Goal: Contribute content: Contribute content

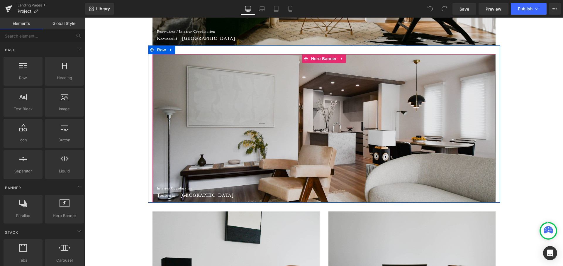
scroll to position [326, 0]
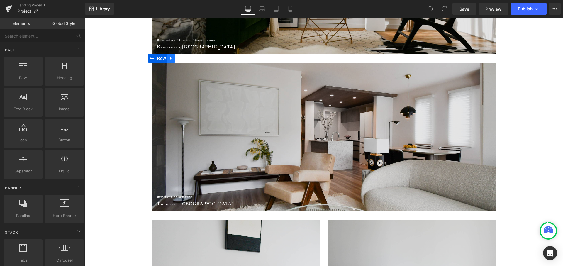
click at [171, 58] on icon at bounding box center [171, 58] width 4 height 4
click at [177, 58] on icon at bounding box center [179, 58] width 4 height 4
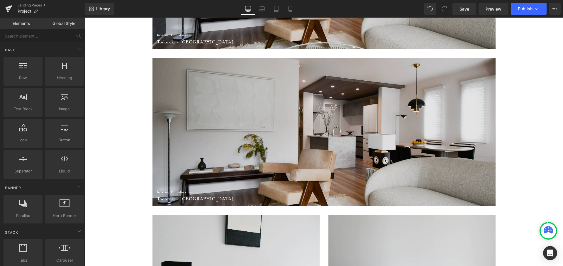
scroll to position [496, 0]
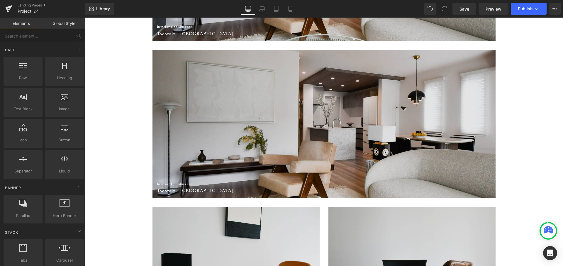
click at [335, 72] on div at bounding box center [323, 124] width 343 height 148
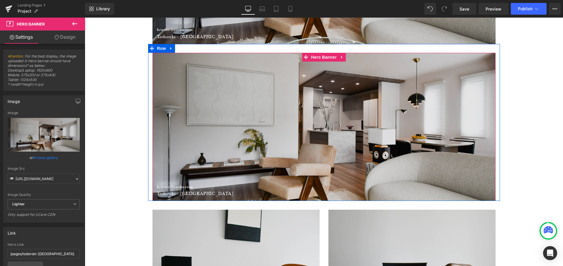
scroll to position [491, 0]
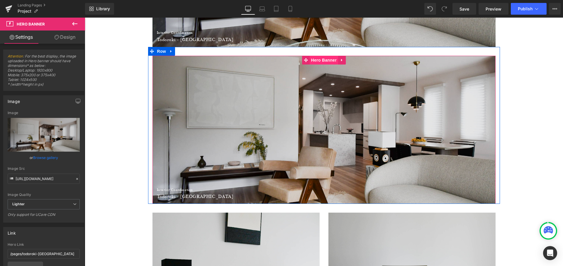
click at [322, 59] on span "Hero Banner" at bounding box center [324, 60] width 28 height 9
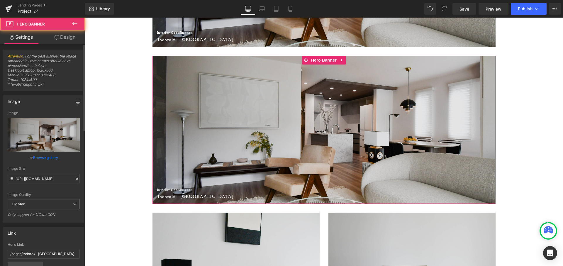
click at [51, 157] on link "Browse gallery" at bounding box center [45, 157] width 25 height 10
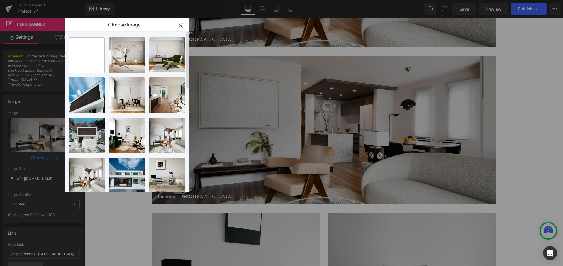
click at [93, 57] on input "file" at bounding box center [86, 55] width 35 height 35
type input "C:\fakepath\DSC_4178.JPG"
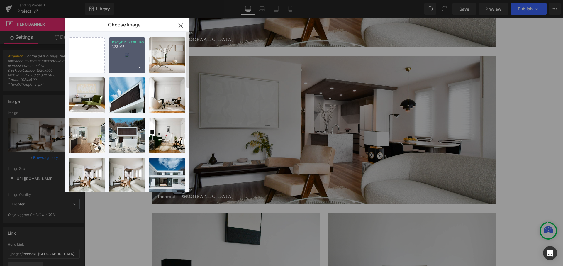
click at [128, 57] on div "DSC_417...4178.JPG 1.23 MB" at bounding box center [127, 55] width 36 height 36
type input "[URL][DOMAIN_NAME]"
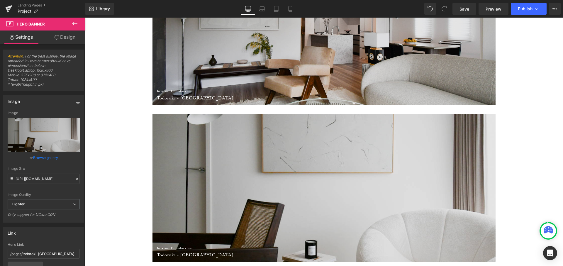
scroll to position [430, 0]
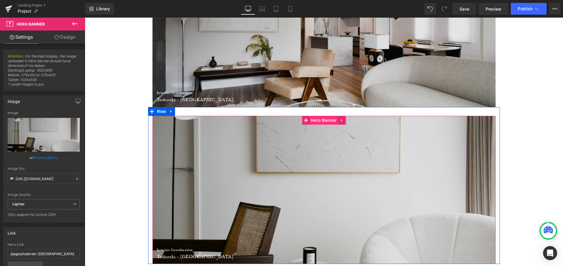
click at [322, 121] on span "Hero Banner" at bounding box center [324, 120] width 28 height 9
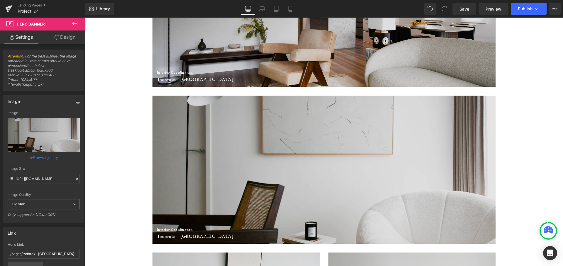
scroll to position [460, 0]
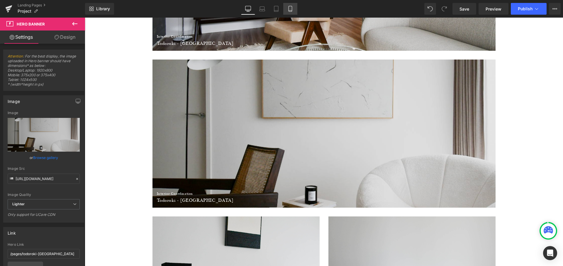
click at [296, 11] on link "Mobile" at bounding box center [290, 9] width 14 height 12
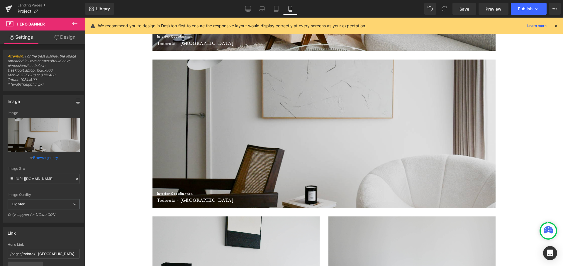
scroll to position [458, 0]
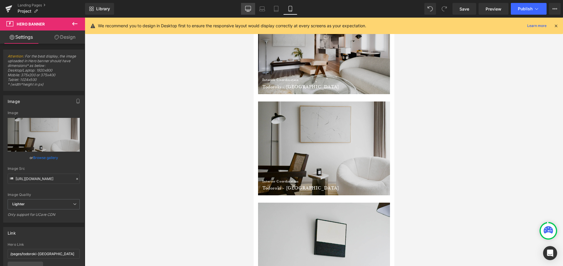
click at [247, 4] on link "Desktop" at bounding box center [248, 9] width 14 height 12
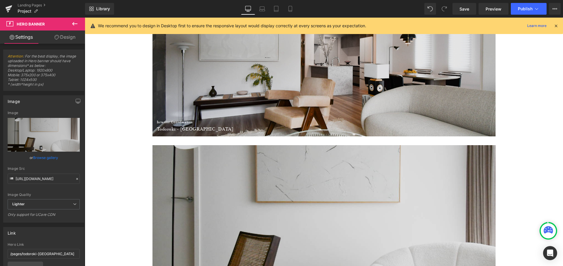
scroll to position [405, 0]
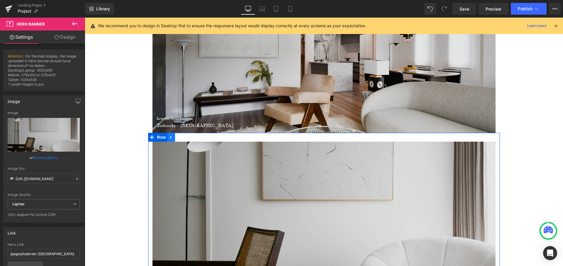
click at [172, 138] on link at bounding box center [171, 137] width 8 height 9
click at [184, 137] on icon at bounding box center [186, 137] width 4 height 4
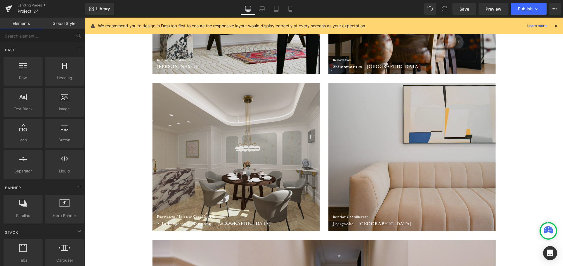
scroll to position [628, 0]
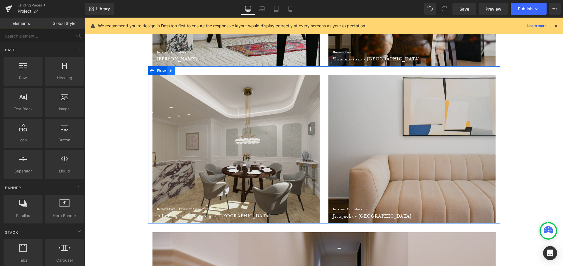
click at [171, 69] on icon at bounding box center [171, 71] width 4 height 4
click at [179, 70] on link at bounding box center [179, 70] width 8 height 9
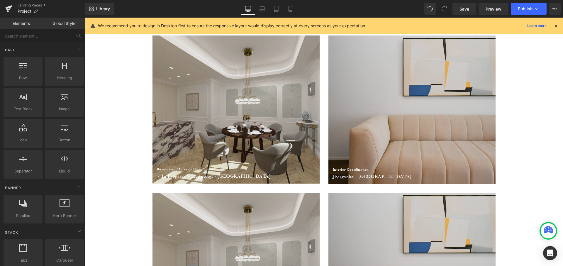
scroll to position [608, 0]
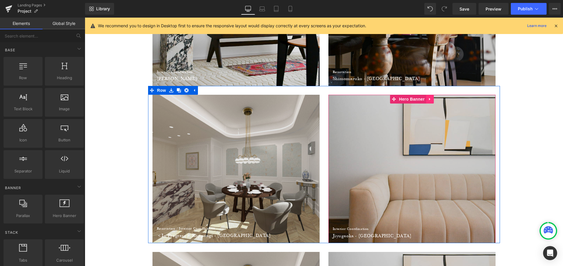
click at [428, 97] on icon at bounding box center [430, 99] width 4 height 4
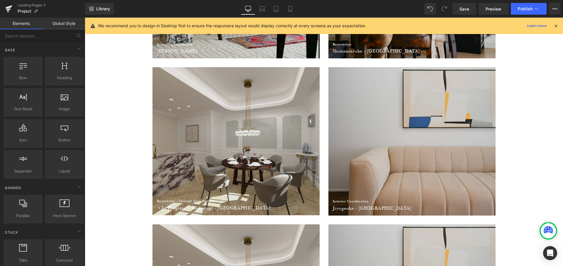
scroll to position [605, 0]
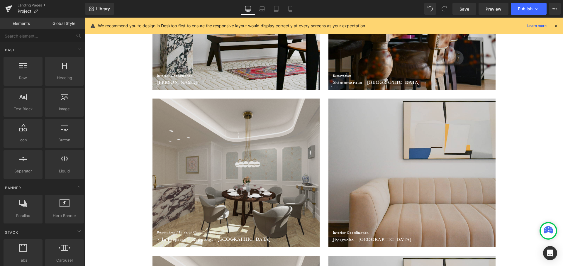
click at [399, 116] on div at bounding box center [411, 173] width 167 height 148
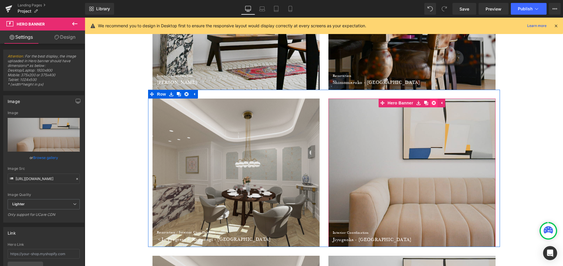
click at [433, 101] on link at bounding box center [434, 103] width 8 height 9
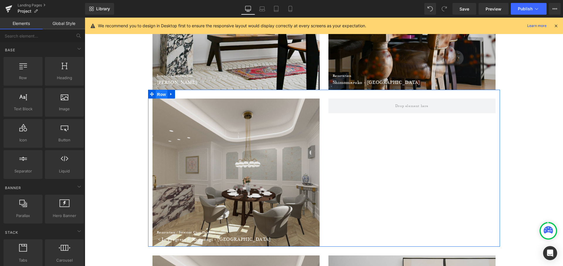
click at [160, 95] on span "Row" at bounding box center [162, 94] width 12 height 9
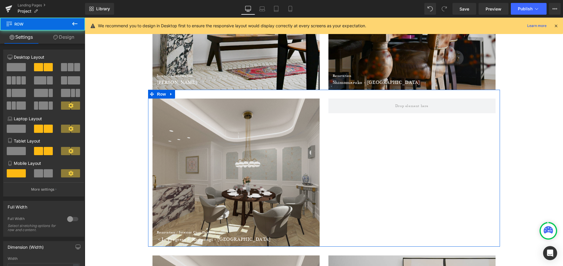
click at [17, 71] on span at bounding box center [16, 67] width 19 height 8
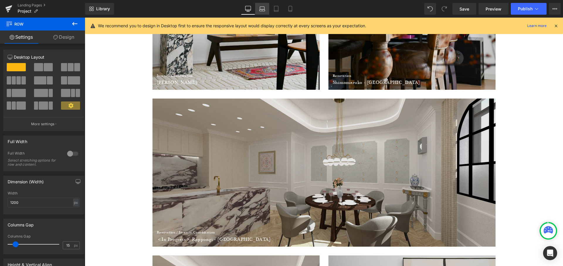
click at [263, 8] on icon at bounding box center [262, 9] width 6 height 6
type input "100"
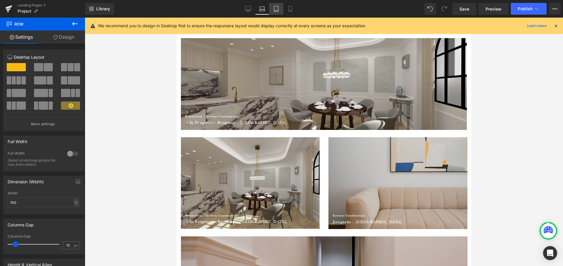
click at [275, 11] on icon at bounding box center [276, 9] width 6 height 6
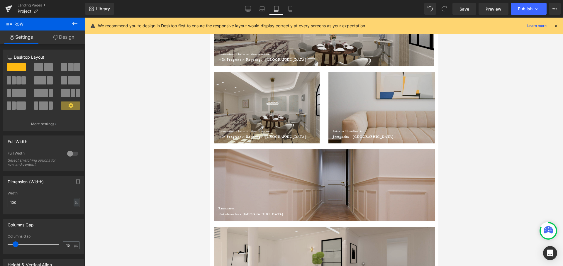
scroll to position [427, 0]
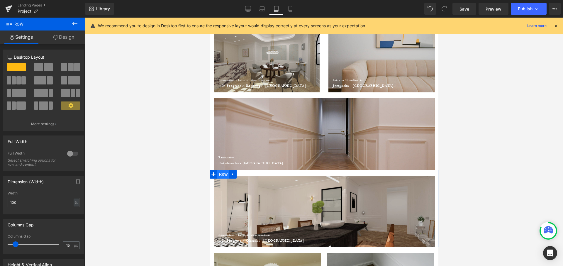
click at [226, 174] on span "Row" at bounding box center [223, 174] width 12 height 9
click at [58, 38] on link "Design" at bounding box center [64, 36] width 43 height 13
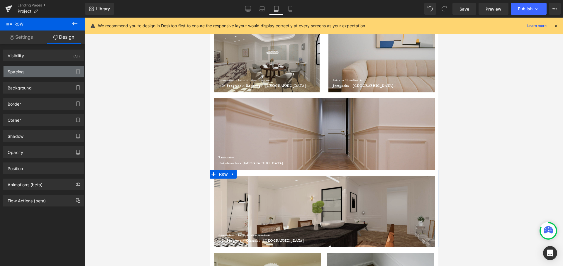
click at [20, 73] on div "Spacing" at bounding box center [16, 70] width 16 height 8
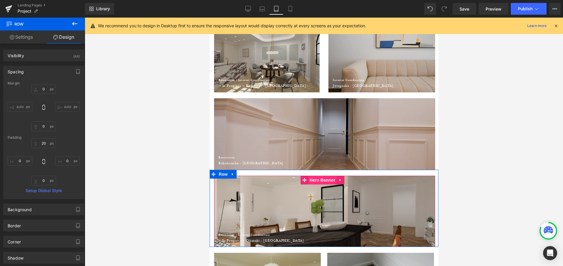
click at [331, 178] on span "Hero Banner" at bounding box center [322, 180] width 28 height 9
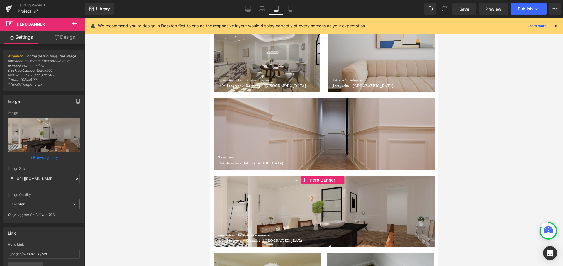
click at [70, 35] on link "Design" at bounding box center [65, 36] width 43 height 13
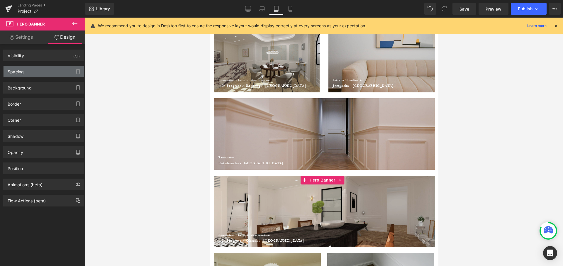
click at [35, 74] on div "Spacing" at bounding box center [44, 71] width 80 height 11
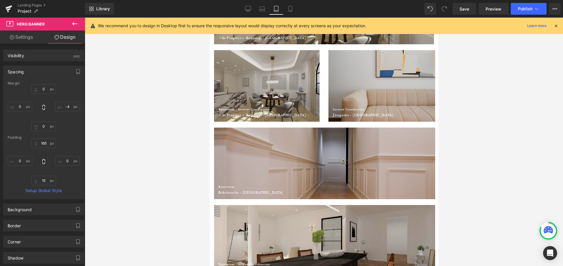
scroll to position [308, 0]
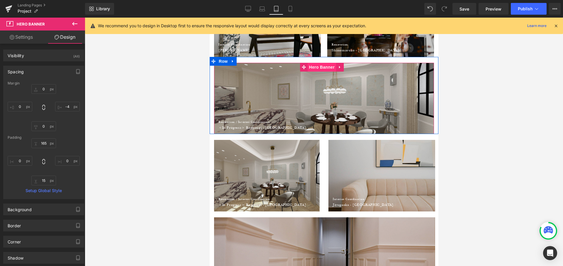
click at [316, 67] on span "Hero Banner" at bounding box center [321, 67] width 28 height 9
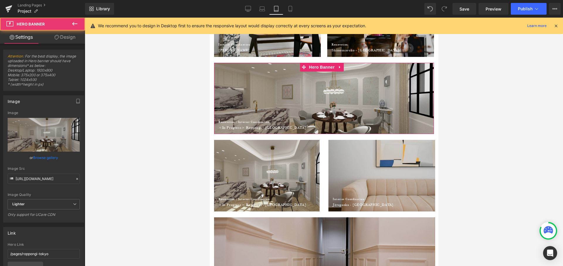
click at [71, 40] on link "Design" at bounding box center [65, 36] width 43 height 13
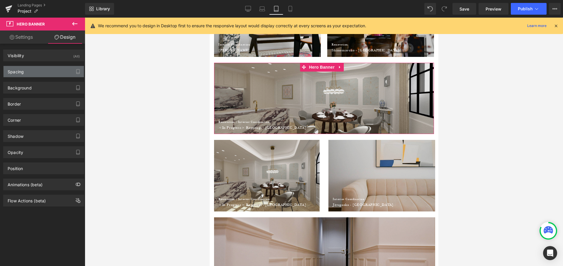
click at [30, 72] on div "Spacing" at bounding box center [44, 71] width 80 height 11
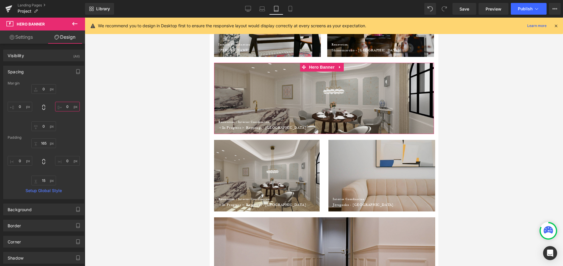
click at [65, 104] on input "0" at bounding box center [67, 107] width 25 height 10
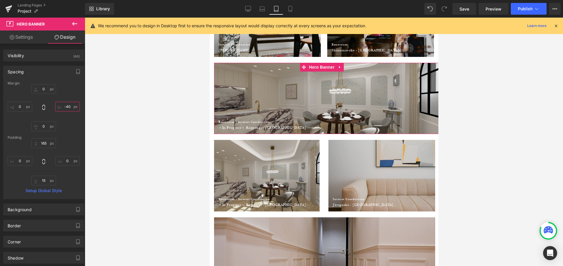
type input "-4"
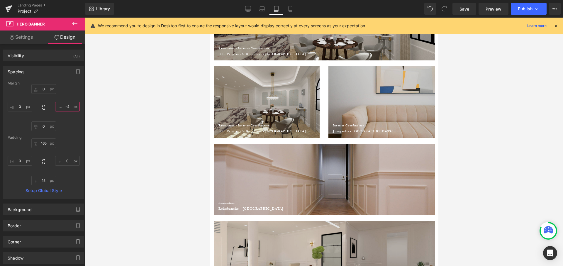
scroll to position [389, 0]
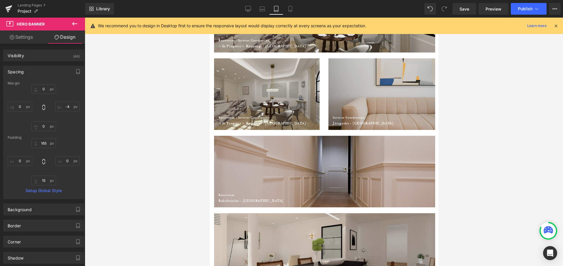
click at [292, 169] on div at bounding box center [324, 172] width 221 height 72
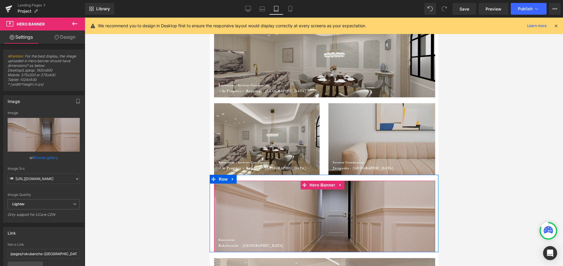
scroll to position [345, 0]
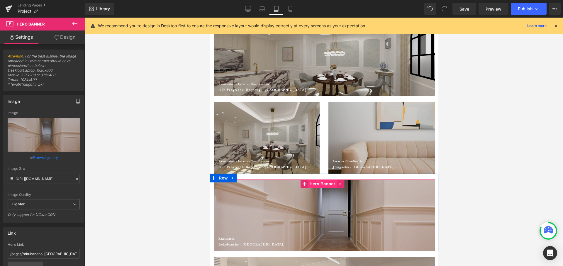
click at [318, 185] on span "Hero Banner" at bounding box center [322, 183] width 28 height 9
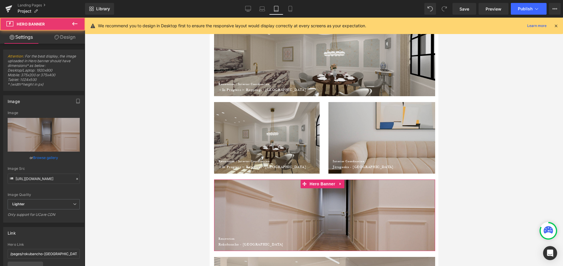
click at [68, 35] on link "Design" at bounding box center [65, 36] width 43 height 13
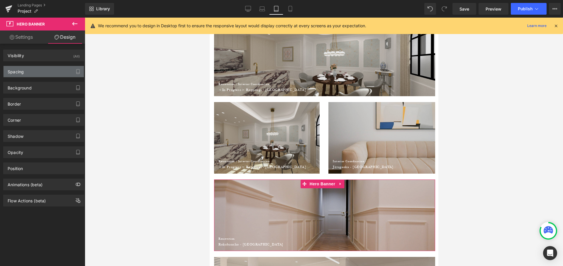
click at [39, 72] on div "Spacing" at bounding box center [44, 71] width 80 height 11
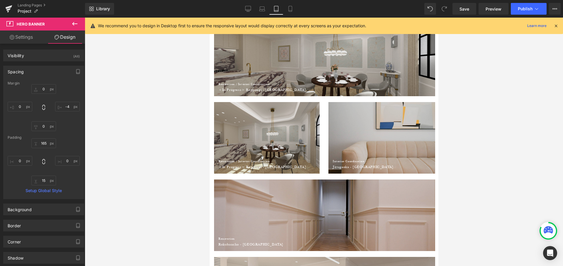
scroll to position [246, 0]
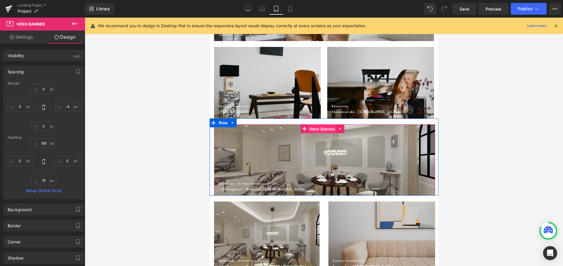
click at [327, 130] on span "Hero Banner" at bounding box center [322, 129] width 28 height 9
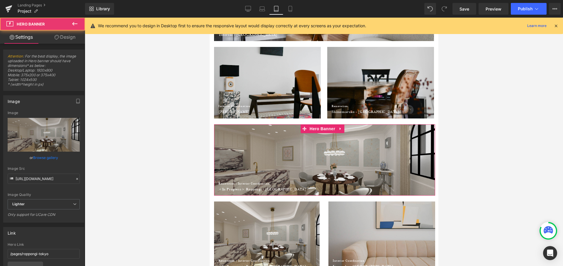
click at [67, 37] on link "Design" at bounding box center [65, 36] width 43 height 13
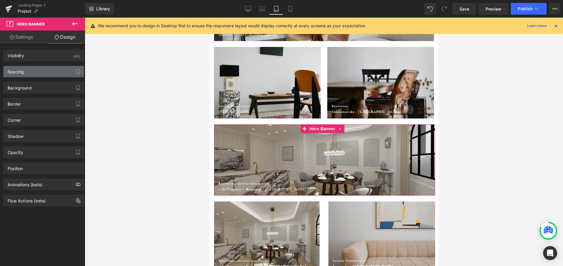
click at [38, 70] on div "Spacing" at bounding box center [44, 71] width 80 height 11
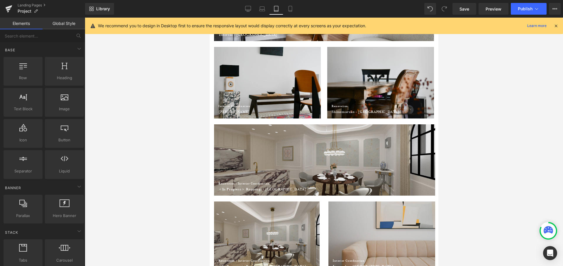
click at [160, 109] on div at bounding box center [324, 142] width 478 height 248
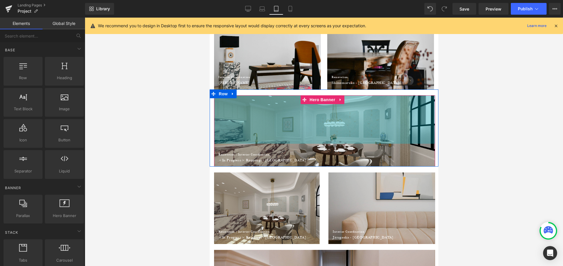
scroll to position [311, 0]
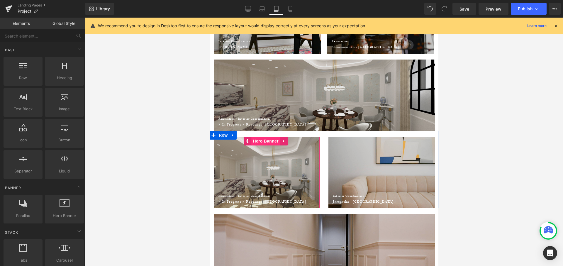
click at [271, 142] on span "Hero Banner" at bounding box center [265, 141] width 28 height 9
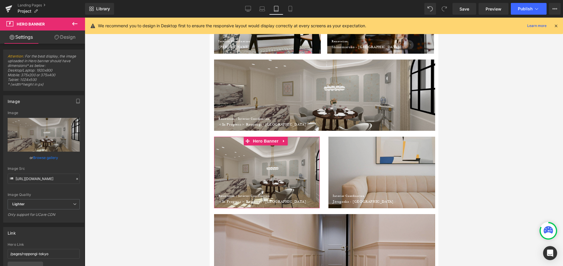
click at [47, 156] on link "Browse gallery" at bounding box center [45, 157] width 25 height 10
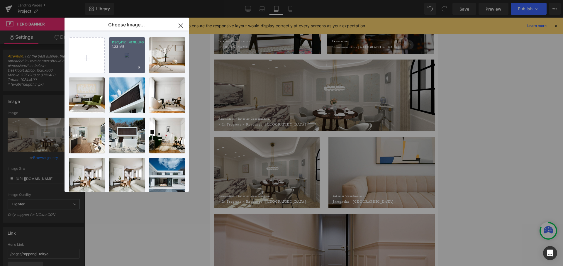
click at [134, 56] on div "DSC_417...4178.JPG 1.23 MB" at bounding box center [127, 55] width 36 height 36
type input "[URL][DOMAIN_NAME]"
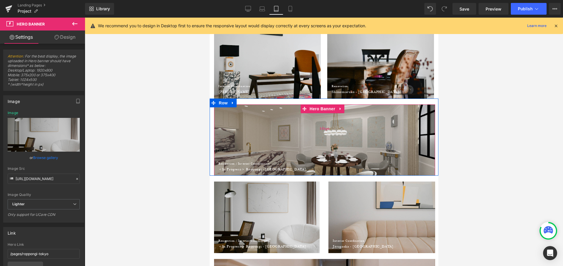
scroll to position [253, 0]
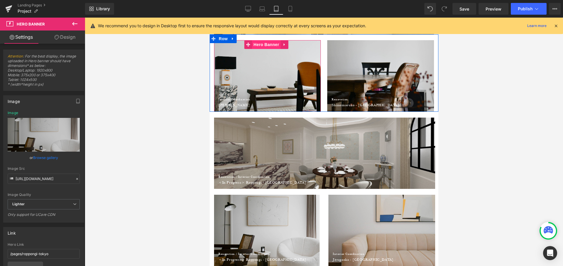
click at [269, 46] on span "Hero Banner" at bounding box center [266, 44] width 28 height 9
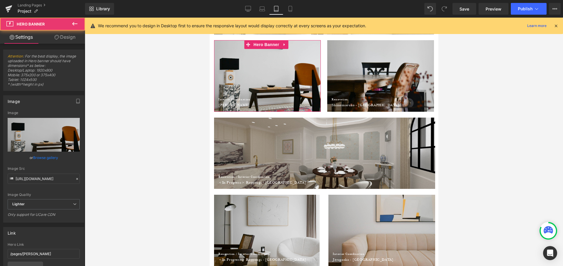
click at [63, 35] on link "Design" at bounding box center [65, 36] width 43 height 13
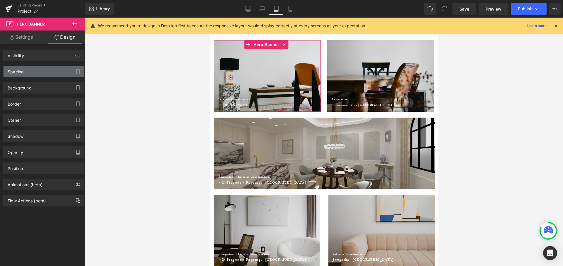
click at [26, 72] on div "Spacing" at bounding box center [44, 71] width 80 height 11
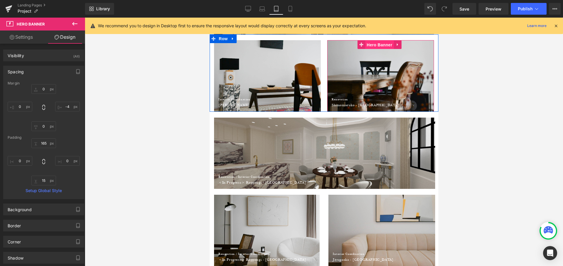
click at [375, 43] on span "Hero Banner" at bounding box center [379, 44] width 28 height 9
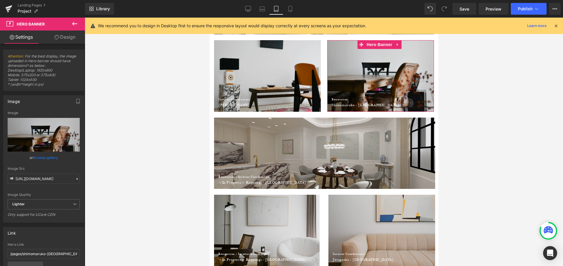
click at [70, 42] on link "Design" at bounding box center [65, 36] width 43 height 13
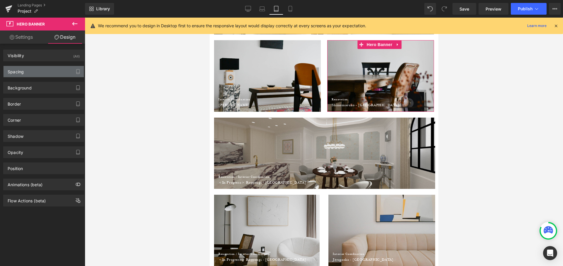
click at [38, 66] on div "Spacing" at bounding box center [44, 71] width 80 height 11
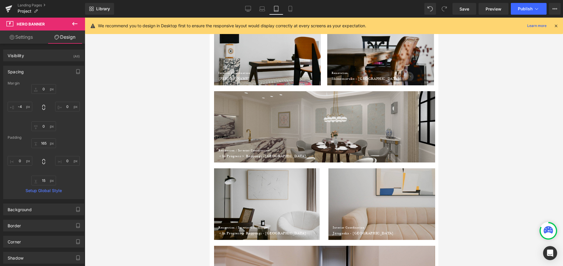
scroll to position [330, 0]
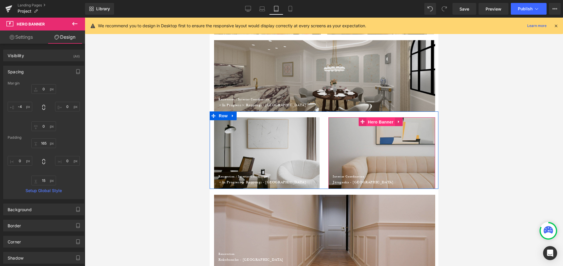
click at [375, 120] on span "Hero Banner" at bounding box center [380, 122] width 28 height 9
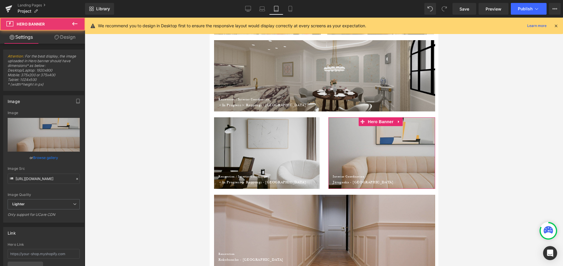
click at [65, 36] on link "Design" at bounding box center [65, 36] width 43 height 13
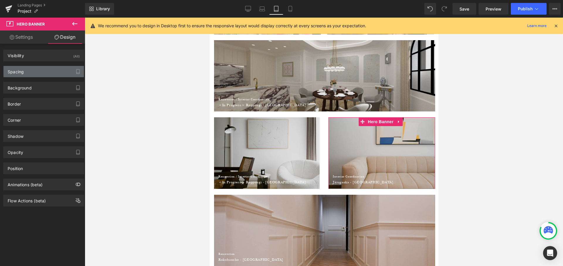
click at [30, 67] on div "Spacing" at bounding box center [44, 71] width 80 height 11
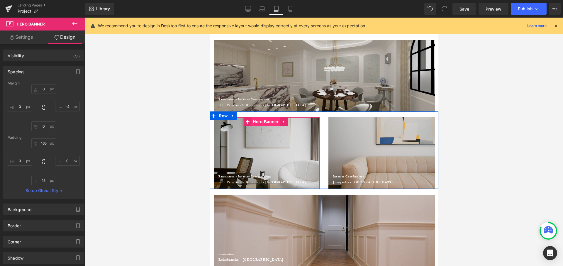
click at [270, 123] on span "Hero Banner" at bounding box center [265, 121] width 28 height 9
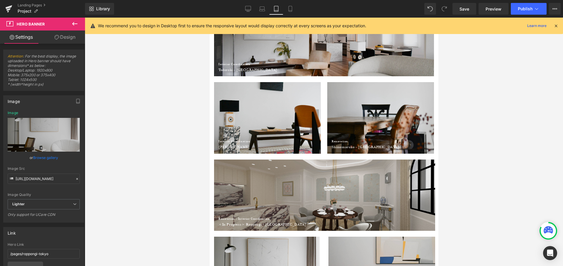
scroll to position [205, 0]
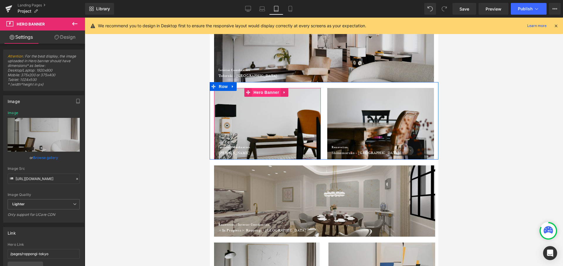
click at [264, 93] on span "Hero Banner" at bounding box center [266, 92] width 28 height 9
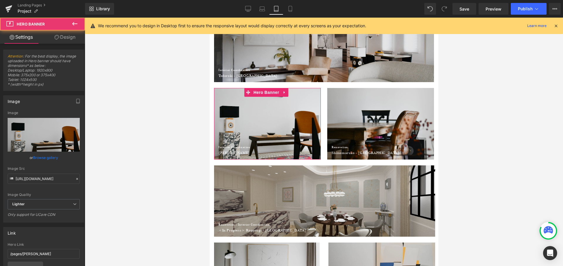
click at [74, 34] on link "Design" at bounding box center [65, 36] width 43 height 13
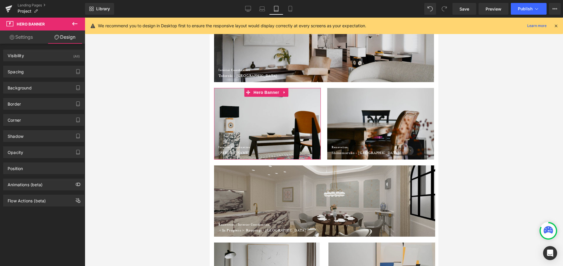
click at [42, 77] on div "Spacing Margin 0px 0 -4px -4 0px 0 0px 0 Padding 165px 165 0px 0 15px 15 0px 0 …" at bounding box center [43, 72] width 81 height 12
click at [45, 69] on div "Spacing" at bounding box center [44, 71] width 80 height 11
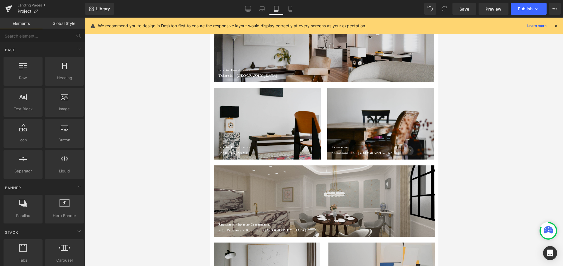
click at [193, 118] on div at bounding box center [324, 142] width 478 height 248
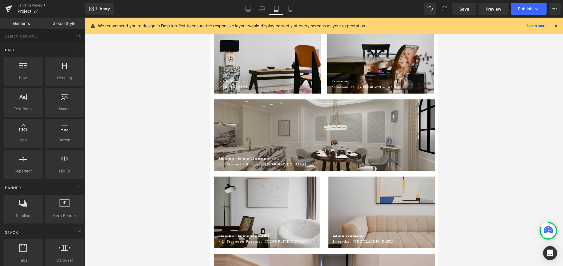
scroll to position [298, 0]
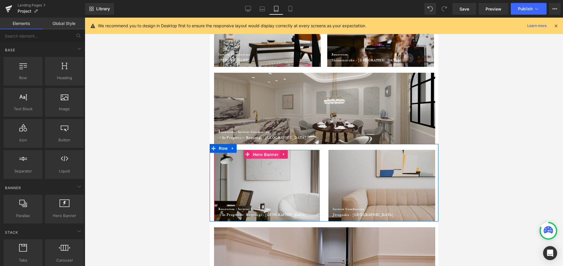
click at [263, 154] on span "Hero Banner" at bounding box center [265, 154] width 28 height 9
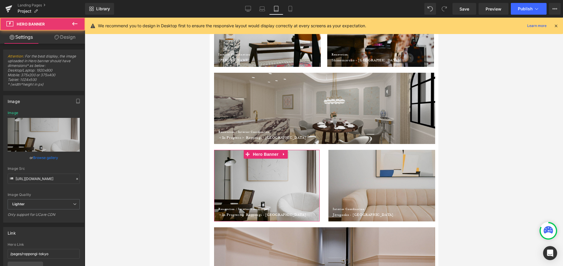
click at [75, 39] on link "Design" at bounding box center [65, 36] width 43 height 13
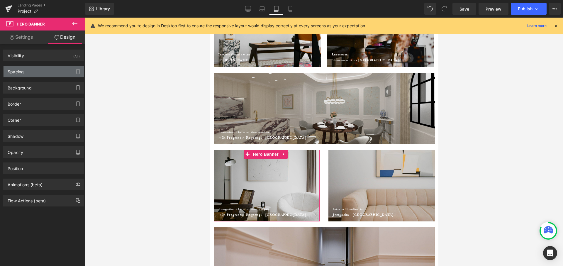
click at [41, 70] on div "Spacing" at bounding box center [44, 71] width 80 height 11
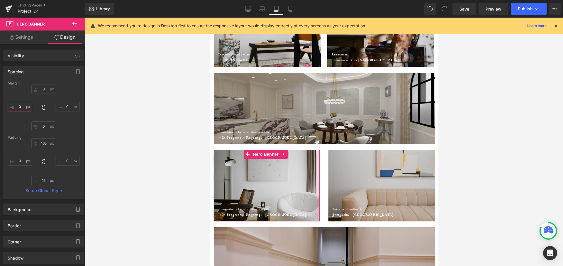
click at [23, 106] on input "0" at bounding box center [20, 107] width 25 height 10
type input "-"
click at [149, 118] on div at bounding box center [324, 142] width 478 height 248
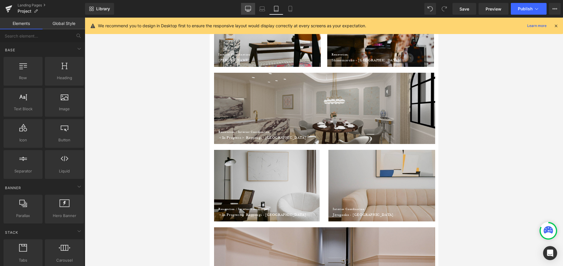
click at [250, 9] on icon at bounding box center [248, 9] width 6 height 6
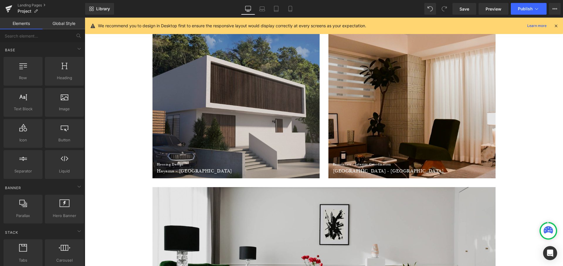
scroll to position [0, 0]
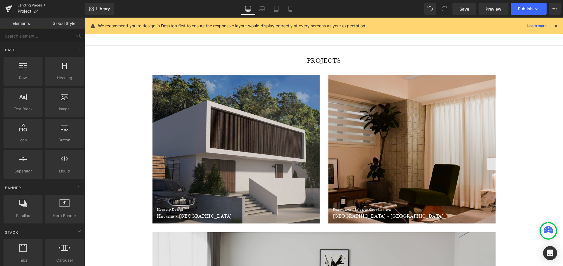
click at [29, 6] on link "Landing Pages" at bounding box center [51, 5] width 67 height 5
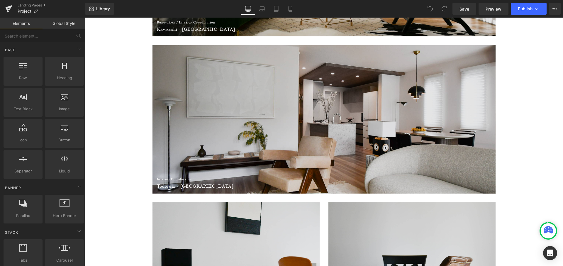
scroll to position [344, 0]
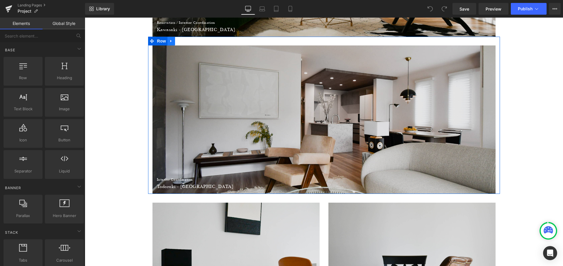
click at [172, 42] on link at bounding box center [171, 41] width 8 height 9
click at [177, 40] on icon at bounding box center [179, 41] width 4 height 4
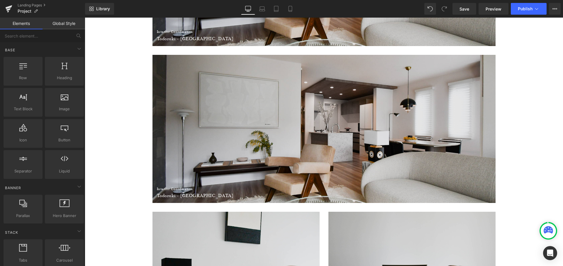
scroll to position [496, 0]
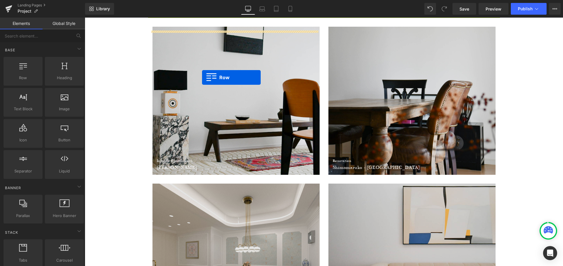
scroll to position [542, 0]
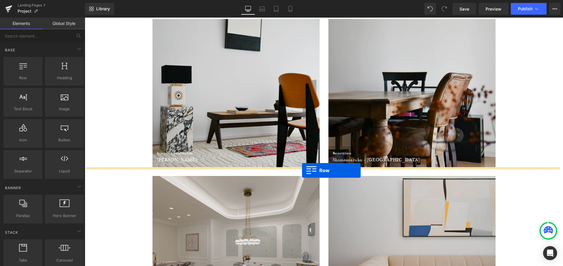
drag, startPoint x: 150, startPoint y: 45, endPoint x: 302, endPoint y: 170, distance: 197.7
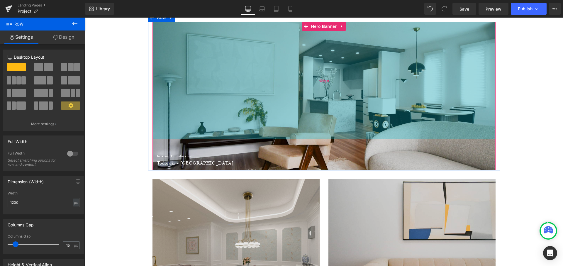
scroll to position [676, 0]
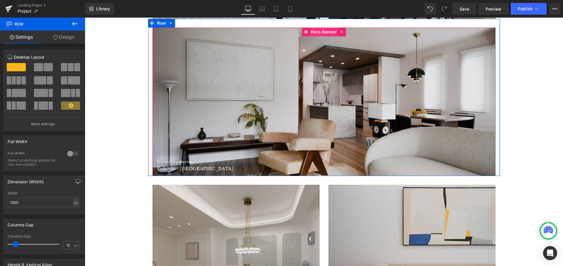
click at [323, 33] on span "Hero Banner" at bounding box center [324, 32] width 28 height 9
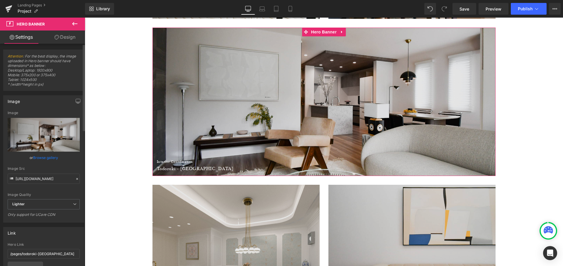
click at [50, 156] on link "Browse gallery" at bounding box center [45, 157] width 25 height 10
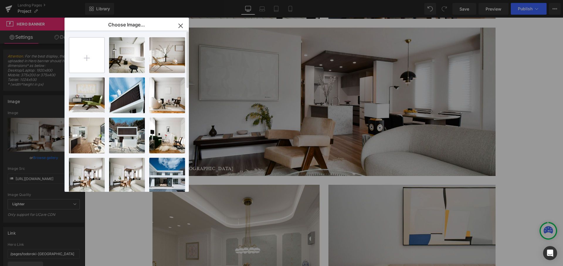
click at [96, 59] on input "file" at bounding box center [86, 55] width 35 height 35
type input "C:\fakepath\IMG_9531.JPG"
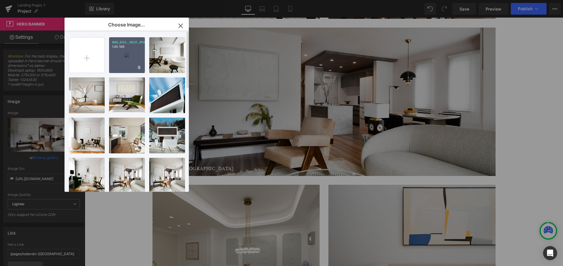
click at [130, 61] on div "IMG_953...9531.JPG 1.80 MB" at bounding box center [127, 55] width 36 height 36
type input "[URL][DOMAIN_NAME]"
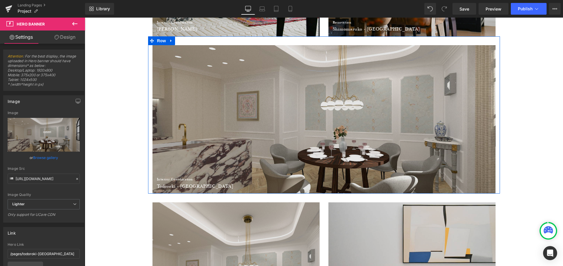
scroll to position [670, 0]
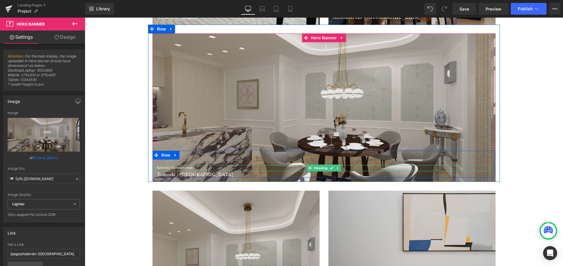
click at [187, 167] on font "Interior Coordination" at bounding box center [175, 167] width 36 height 4
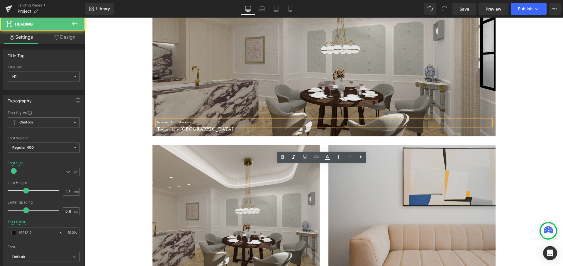
scroll to position [754, 0]
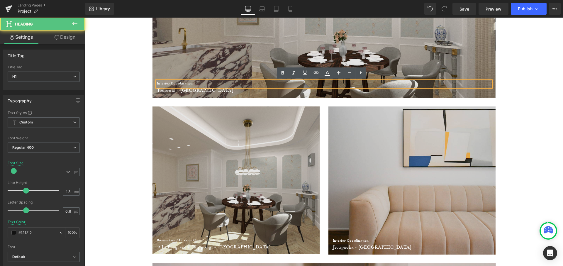
click at [189, 81] on font "Interior Coordination" at bounding box center [175, 83] width 36 height 4
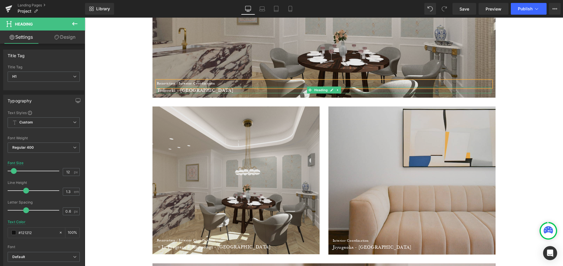
click at [191, 89] on font "Todoroki - [GEOGRAPHIC_DATA]" at bounding box center [195, 90] width 77 height 6
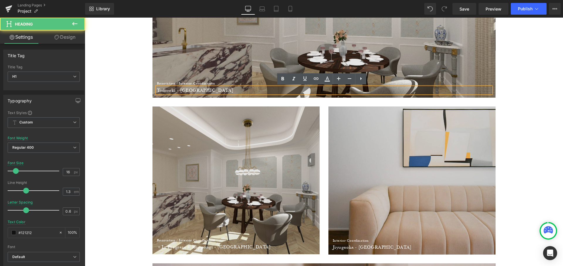
click at [193, 89] on font "Todoroki - [GEOGRAPHIC_DATA]" at bounding box center [195, 90] width 77 height 6
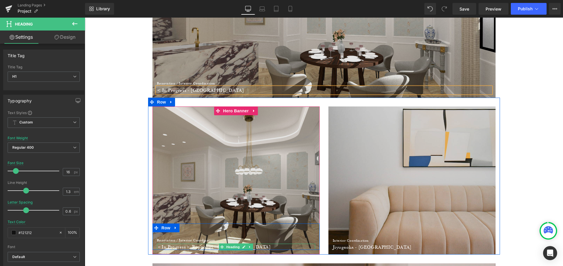
click at [194, 245] on font "＜In Progress＞ Roppongi - [GEOGRAPHIC_DATA]" at bounding box center [214, 247] width 114 height 6
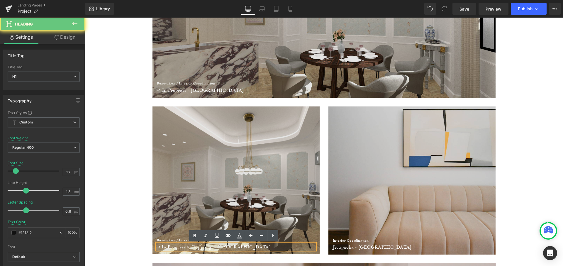
click at [189, 245] on font "＜In Progress＞ Roppongi - [GEOGRAPHIC_DATA]" at bounding box center [214, 247] width 114 height 6
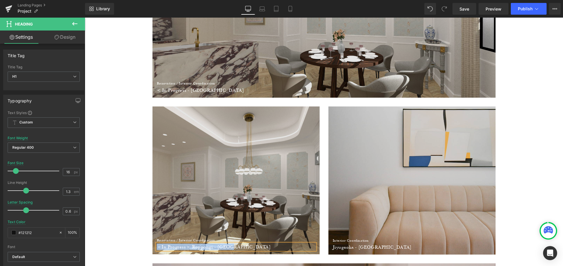
copy font "＜In Progress＞ Roppongi - [GEOGRAPHIC_DATA]"
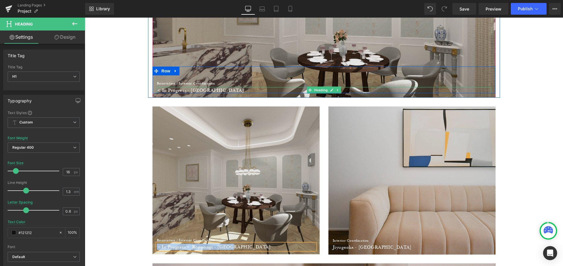
click at [196, 89] on font "< In Progress - [GEOGRAPHIC_DATA]" at bounding box center [200, 90] width 87 height 6
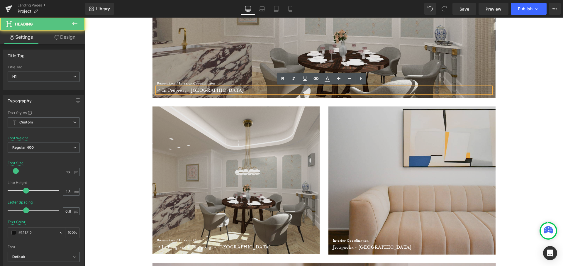
click at [203, 89] on font "< In Progress - [GEOGRAPHIC_DATA]" at bounding box center [200, 90] width 87 height 6
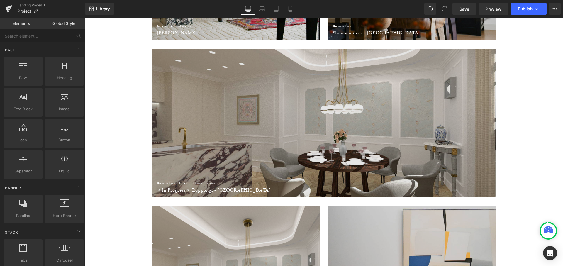
scroll to position [649, 0]
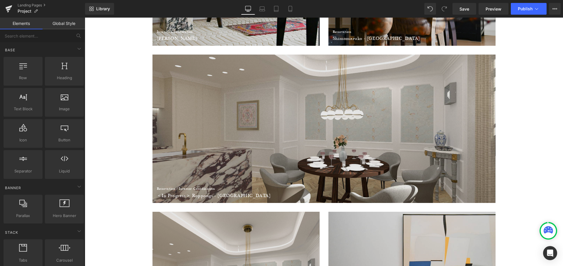
click at [323, 66] on div "Renovation / Interior Coordination Heading ＜In Progress＞ Roppongi - [GEOGRAPHIC…" at bounding box center [323, 129] width 343 height 148
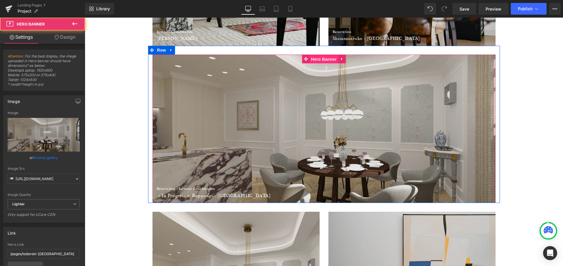
click at [327, 59] on span "Hero Banner" at bounding box center [324, 59] width 28 height 9
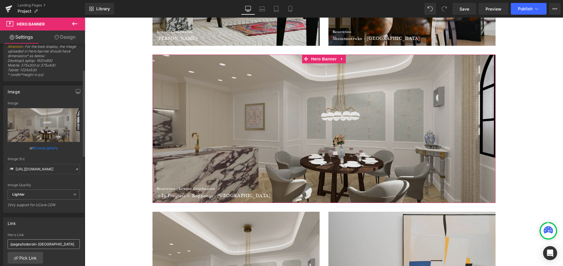
scroll to position [66, 0]
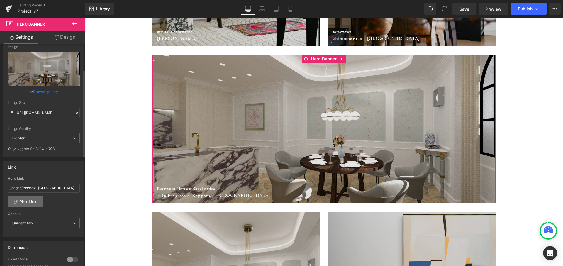
click at [35, 202] on link "Pick Link" at bounding box center [25, 202] width 35 height 12
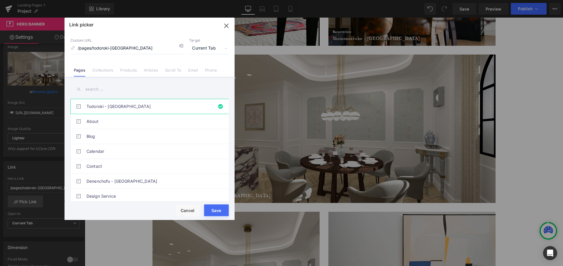
click at [96, 88] on input "text" at bounding box center [149, 89] width 158 height 13
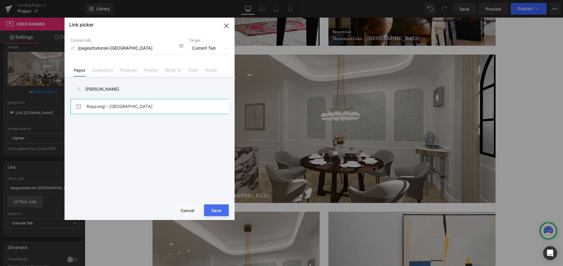
type input "[PERSON_NAME]"
click at [148, 108] on link "Roppongi - [GEOGRAPHIC_DATA]" at bounding box center [150, 106] width 129 height 15
type input "/pages/roppongi-[GEOGRAPHIC_DATA]"
click at [224, 212] on button "Save" at bounding box center [216, 210] width 25 height 12
type input "/pages/roppongi-[GEOGRAPHIC_DATA]"
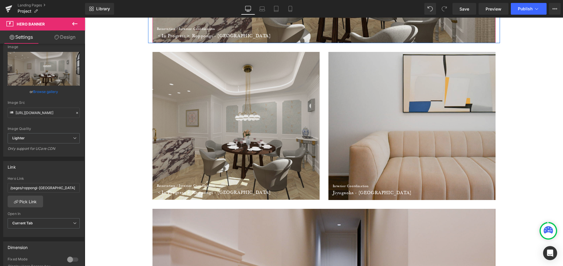
scroll to position [819, 0]
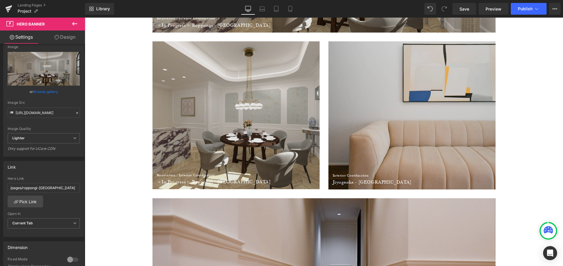
click at [235, 52] on div at bounding box center [235, 115] width 167 height 148
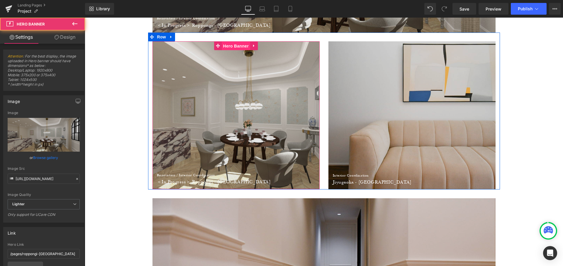
click at [237, 47] on span "Hero Banner" at bounding box center [236, 46] width 28 height 9
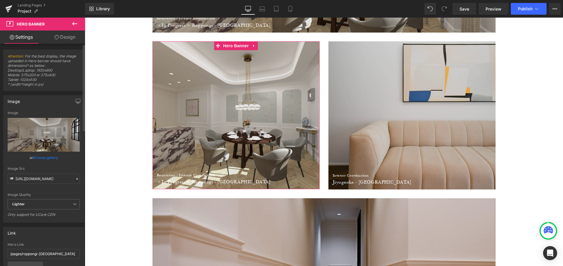
click at [51, 158] on link "Browse gallery" at bounding box center [45, 157] width 25 height 10
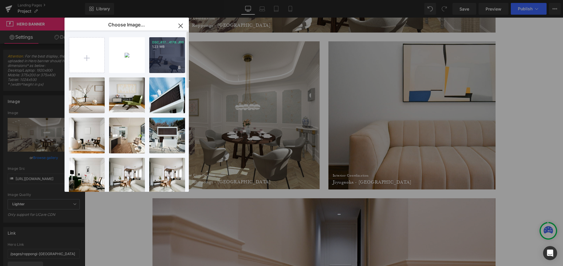
click at [157, 54] on div "DSC_417...4178.JPG 1.23 MB" at bounding box center [167, 55] width 36 height 36
type input "[URL][DOMAIN_NAME]"
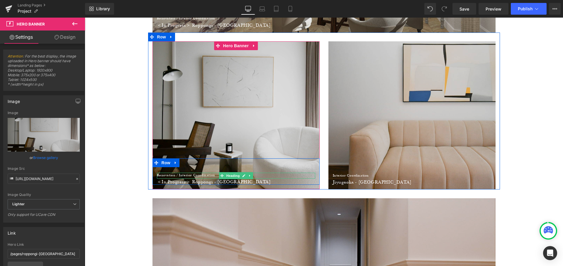
click at [201, 174] on font "Renovation / Interior Coordination" at bounding box center [186, 175] width 58 height 4
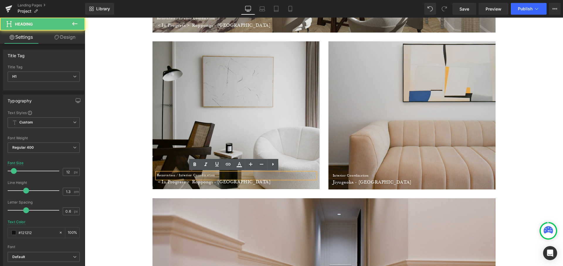
click at [178, 175] on font "Renovation / Interior Coordination" at bounding box center [186, 175] width 58 height 4
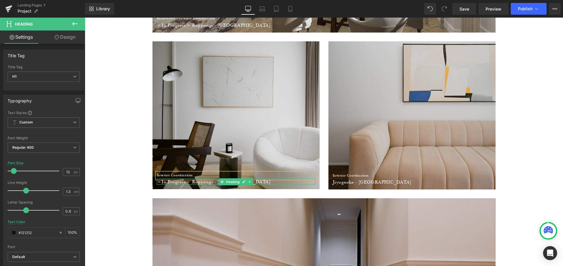
click at [194, 182] on font "＜In Progress＞ Roppongi - [GEOGRAPHIC_DATA]" at bounding box center [214, 182] width 114 height 6
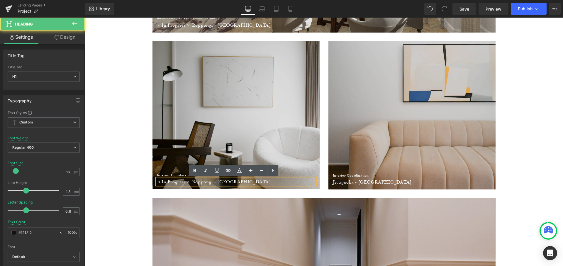
click at [192, 181] on font "＜In Progress＞ Roppongi - [GEOGRAPHIC_DATA]" at bounding box center [214, 182] width 114 height 6
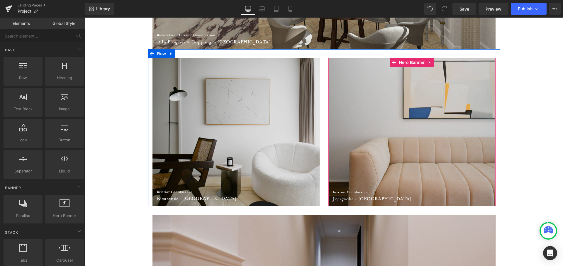
scroll to position [802, 0]
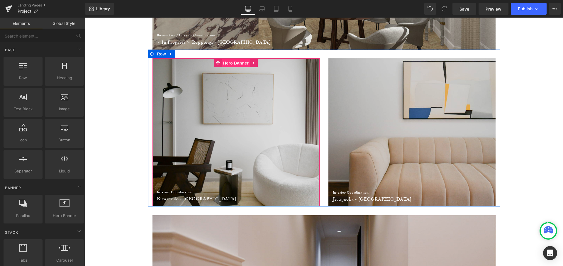
click at [229, 63] on span "Hero Banner" at bounding box center [236, 63] width 28 height 9
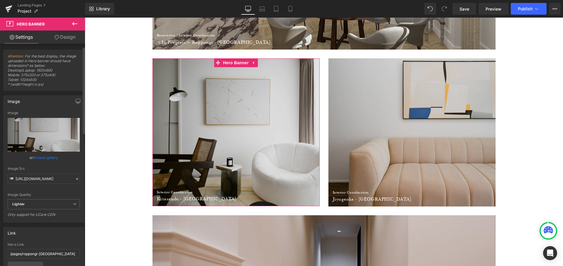
scroll to position [83, 0]
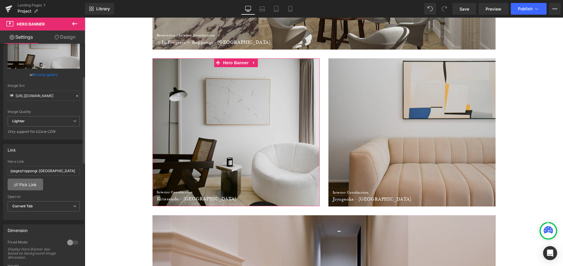
click at [32, 185] on link "Pick Link" at bounding box center [25, 185] width 35 height 12
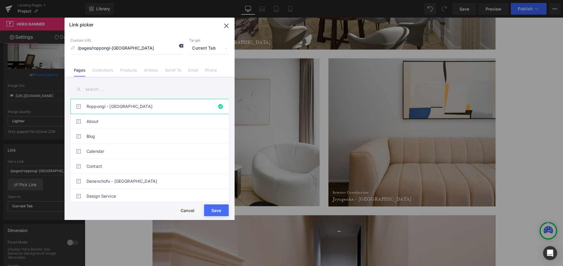
click at [179, 45] on icon at bounding box center [181, 45] width 5 height 5
click at [230, 25] on icon "button" at bounding box center [226, 25] width 9 height 9
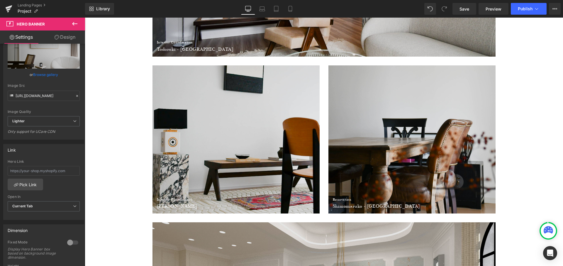
scroll to position [477, 0]
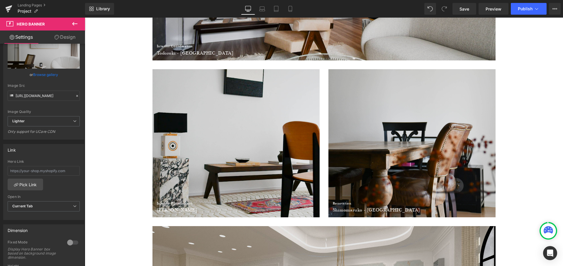
click at [271, 104] on div at bounding box center [235, 143] width 167 height 148
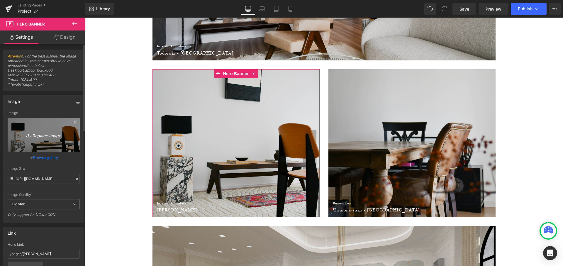
click at [49, 138] on icon "Replace Image" at bounding box center [43, 134] width 47 height 7
type input "C:\fakepath\DSC_2401.JPG"
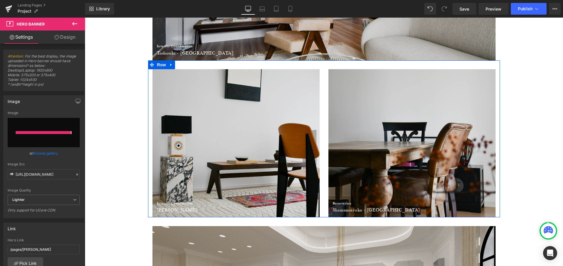
type input "[URL][DOMAIN_NAME]"
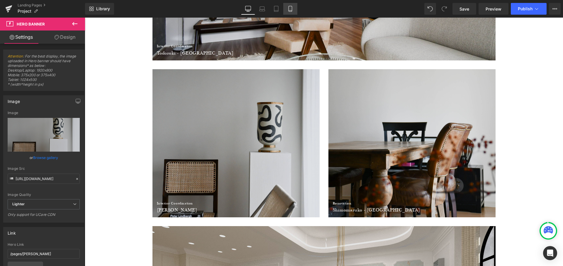
click at [289, 6] on link "Mobile" at bounding box center [290, 9] width 14 height 12
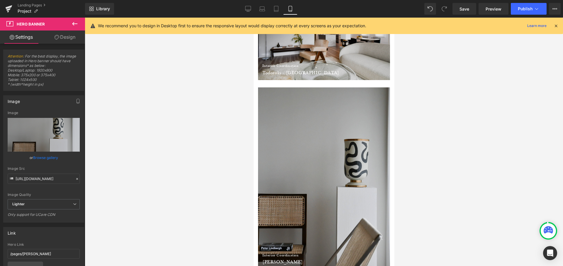
scroll to position [470, 0]
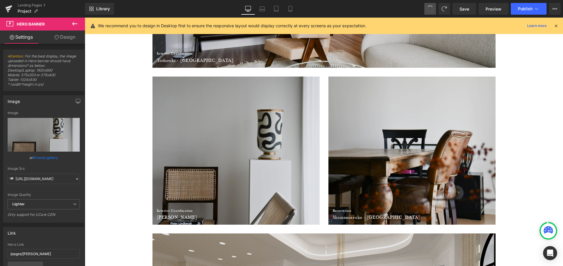
type input "auto"
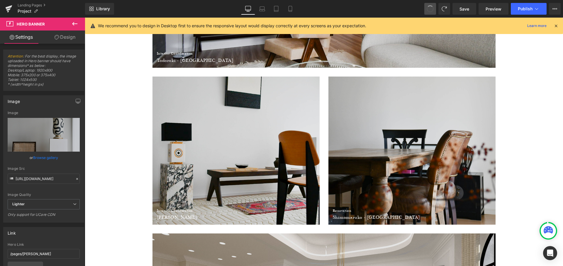
type input "[URL][DOMAIN_NAME]"
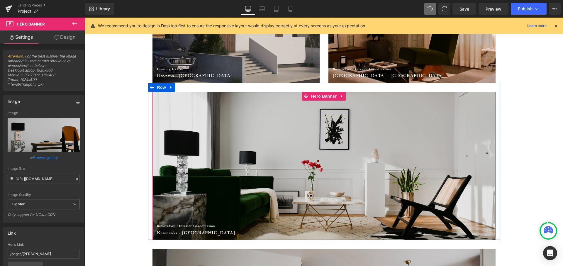
scroll to position [49, 0]
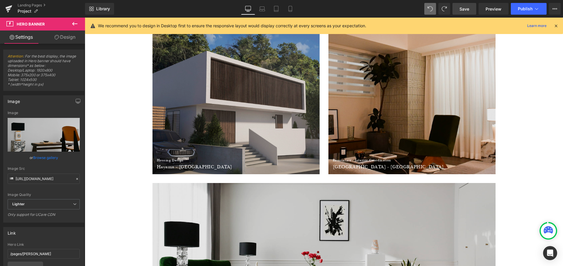
click at [466, 7] on span "Save" at bounding box center [464, 9] width 10 height 6
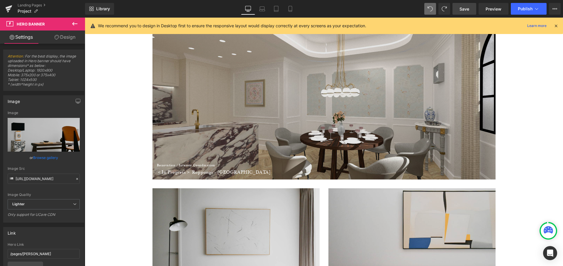
scroll to position [756, 0]
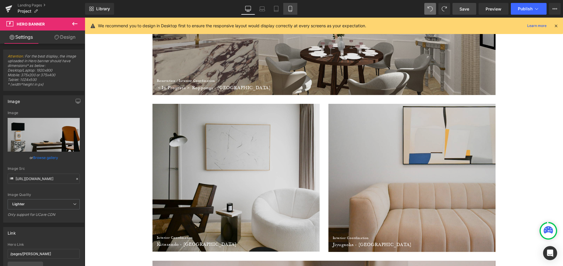
click at [291, 4] on link "Mobile" at bounding box center [290, 9] width 14 height 12
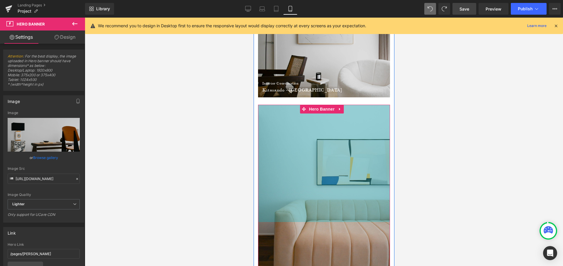
scroll to position [896, 0]
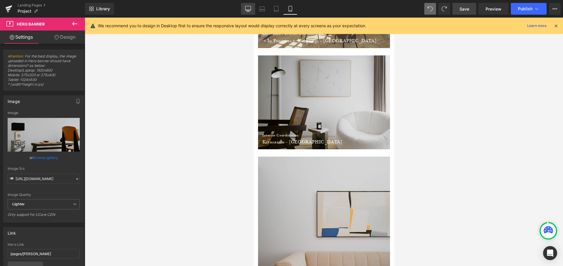
click at [249, 9] on icon at bounding box center [248, 9] width 6 height 6
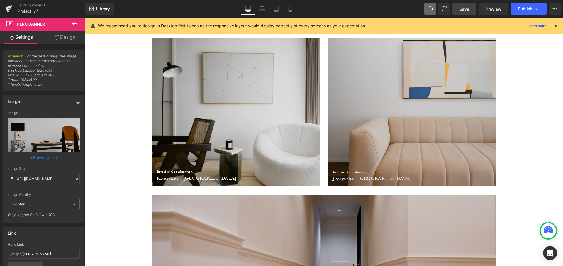
scroll to position [819, 0]
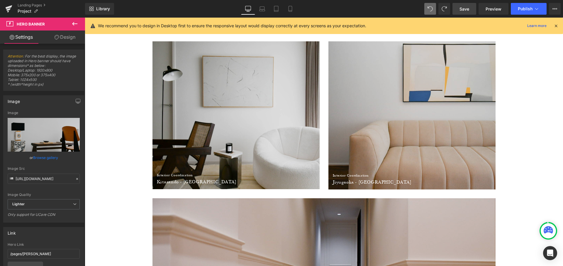
click at [289, 79] on div "Interior Coordination Heading Kitasando - [GEOGRAPHIC_DATA] Heading Row Hero Ba…" at bounding box center [235, 115] width 167 height 148
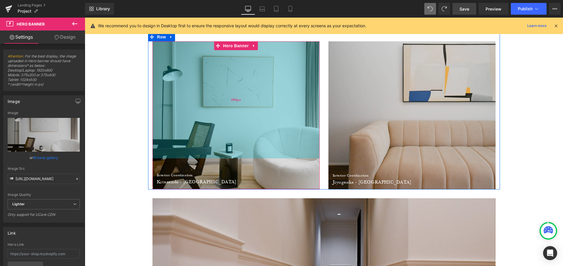
click at [265, 90] on div "399px" at bounding box center [235, 99] width 167 height 117
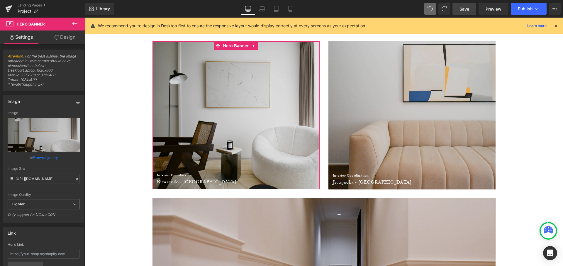
click at [71, 42] on link "Design" at bounding box center [65, 36] width 43 height 13
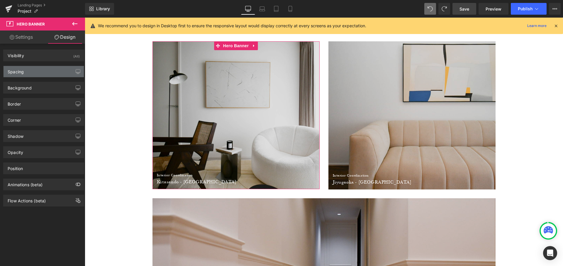
click at [41, 71] on div "Spacing" at bounding box center [44, 71] width 80 height 11
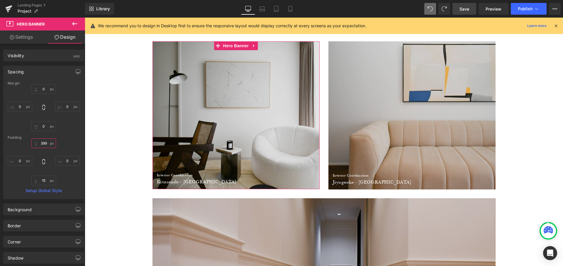
click at [43, 140] on input "399" at bounding box center [43, 143] width 25 height 10
type input "400"
click at [264, 4] on link "Laptop" at bounding box center [262, 9] width 14 height 12
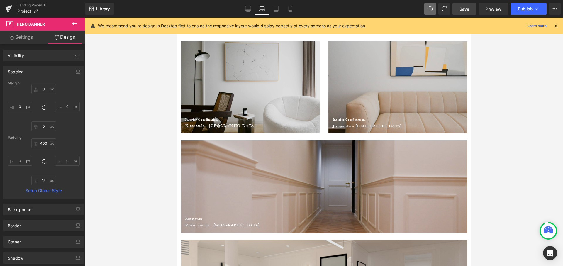
type input "0"
type input "230"
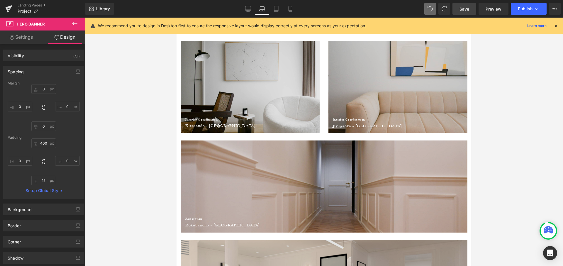
type input "0"
type input "15"
type input "0"
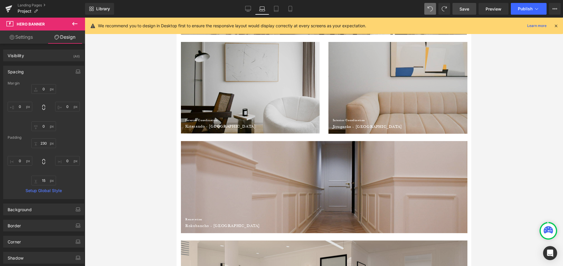
scroll to position [508, 0]
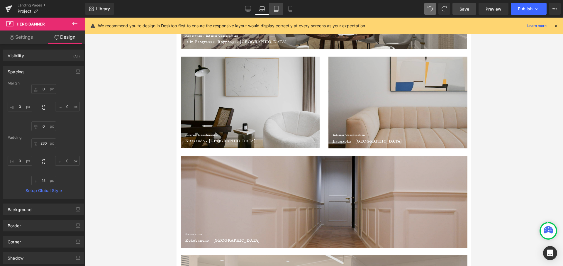
click at [273, 7] on icon at bounding box center [276, 9] width 6 height 6
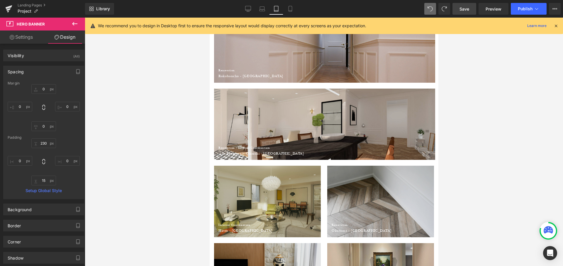
type input "0"
type input "165"
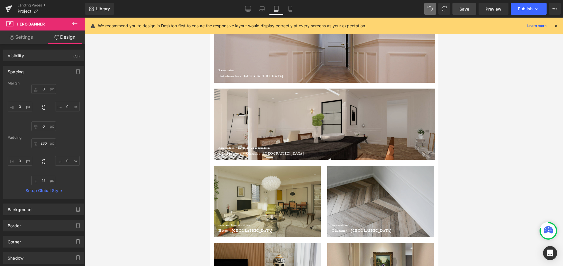
type input "0"
type input "15"
type input "0"
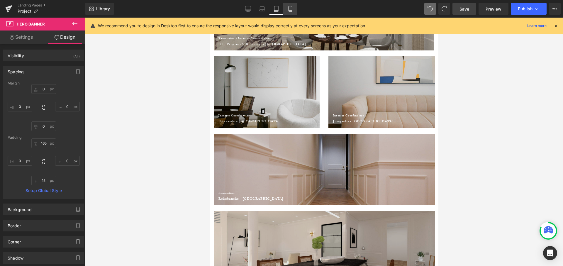
click at [290, 11] on icon at bounding box center [290, 11] width 3 height 0
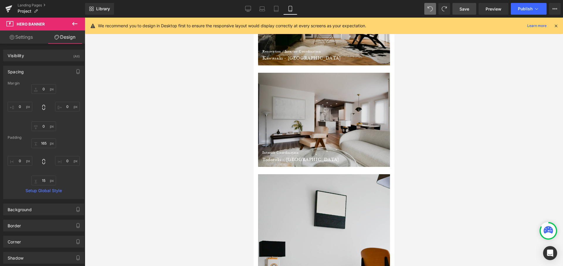
type input "0"
type input "25"
type input "0"
type input "100"
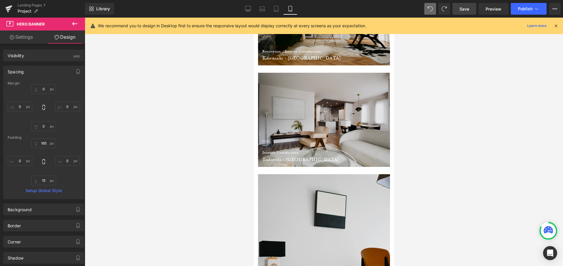
type input "0"
type input "15"
type input "0"
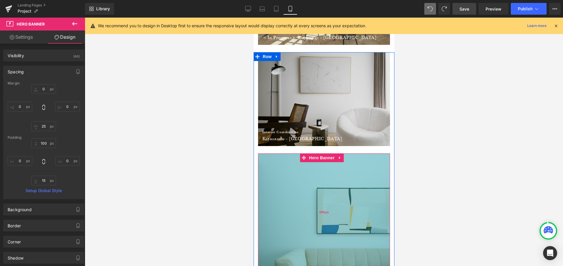
scroll to position [834, 0]
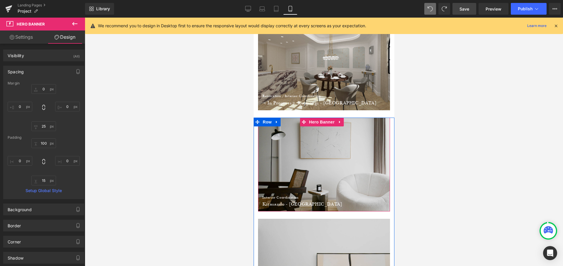
click at [324, 123] on div "Interior Coordination Heading Kitasando - [GEOGRAPHIC_DATA] Heading Row Hero Ba…" at bounding box center [323, 263] width 141 height 291
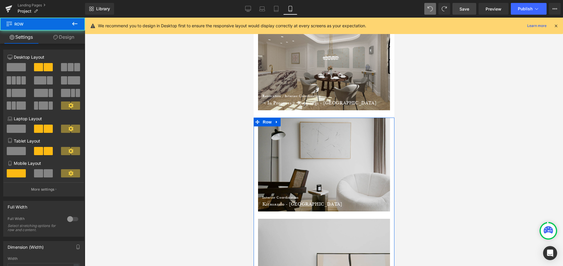
click at [69, 37] on link "Design" at bounding box center [64, 36] width 43 height 13
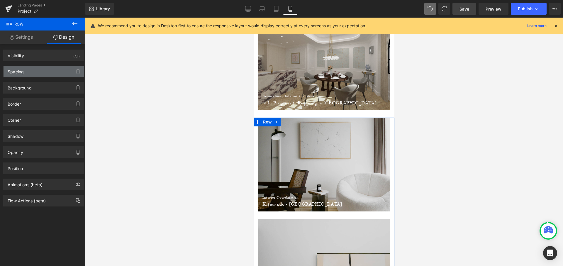
click at [41, 72] on div "Spacing" at bounding box center [44, 71] width 80 height 11
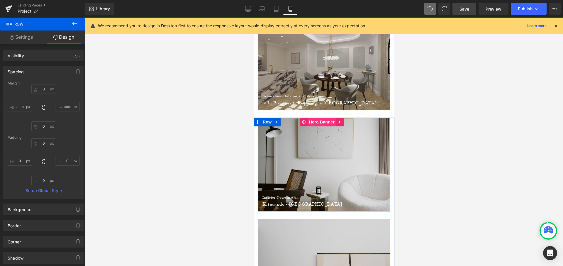
click at [315, 121] on span "Hero Banner" at bounding box center [321, 122] width 28 height 9
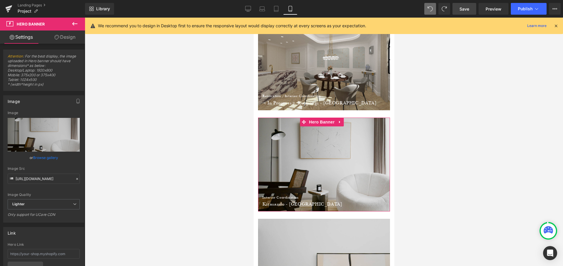
click at [80, 41] on link "Design" at bounding box center [65, 36] width 43 height 13
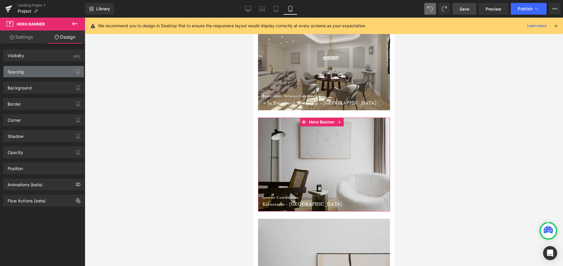
click at [31, 70] on div "Spacing" at bounding box center [44, 71] width 80 height 11
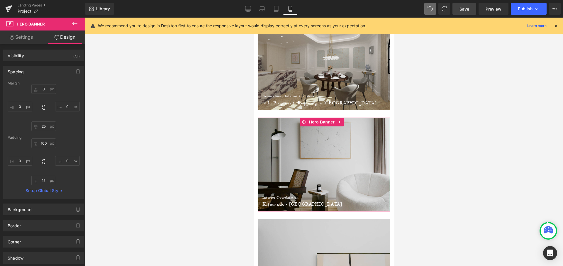
click at [43, 138] on div "Padding" at bounding box center [44, 137] width 72 height 4
click at [44, 142] on input "100" at bounding box center [43, 143] width 25 height 10
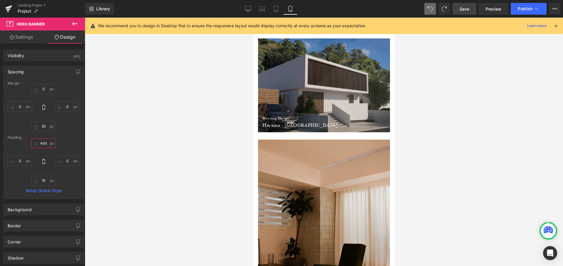
scroll to position [0, 0]
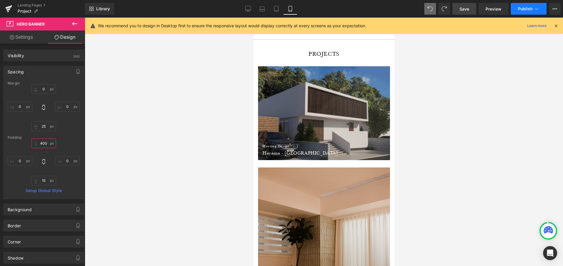
type input "400"
click at [518, 12] on button "Publish" at bounding box center [529, 9] width 36 height 12
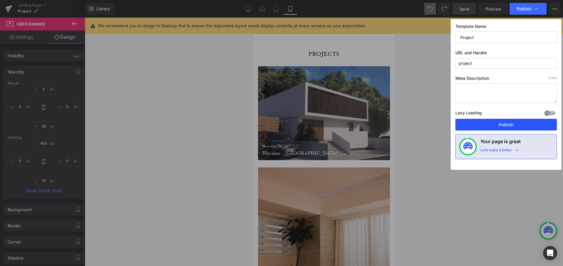
click at [481, 127] on button "Publish" at bounding box center [505, 125] width 101 height 12
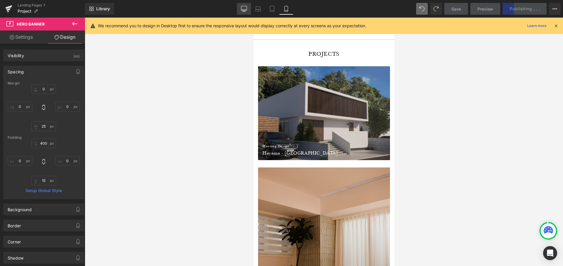
click at [242, 5] on link "Desktop" at bounding box center [244, 9] width 14 height 12
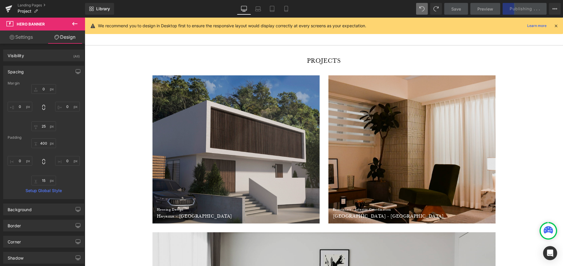
type input "0"
type input "400"
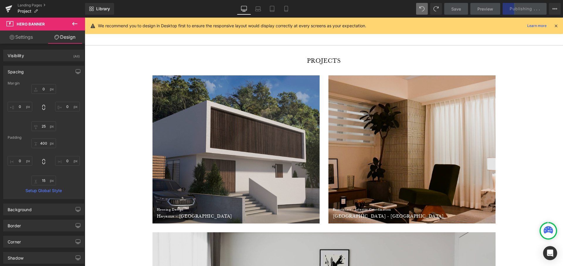
type input "0"
type input "15"
type input "0"
click at [556, 25] on icon at bounding box center [555, 25] width 5 height 5
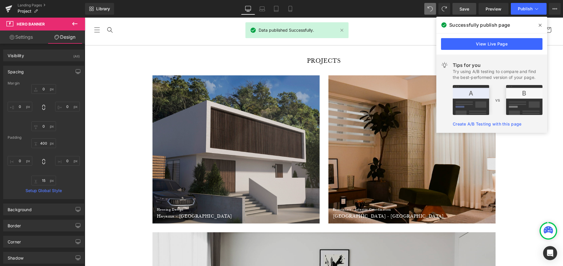
click at [542, 24] on span at bounding box center [539, 25] width 9 height 9
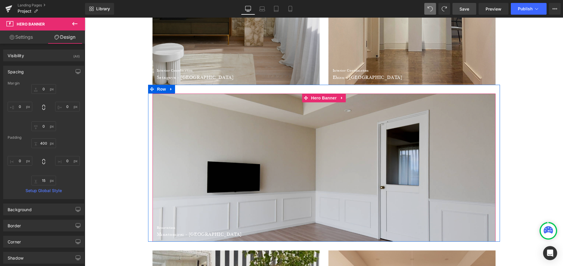
scroll to position [1551, 0]
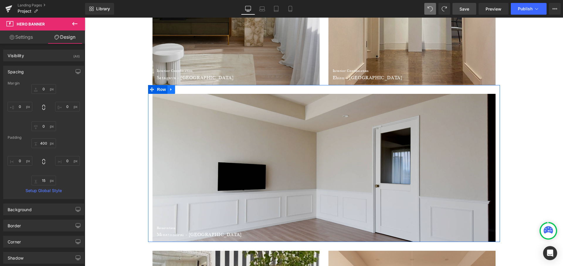
click at [171, 89] on link at bounding box center [171, 89] width 8 height 9
click at [178, 89] on icon at bounding box center [179, 89] width 4 height 4
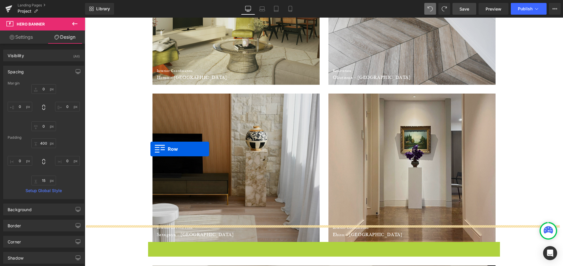
scroll to position [1394, 0]
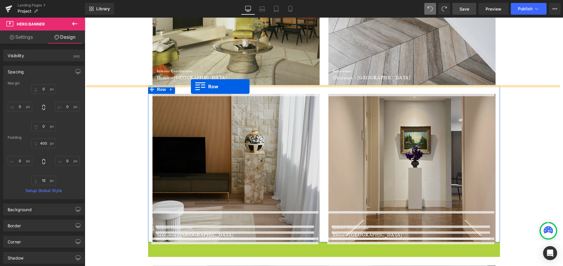
drag, startPoint x: 150, startPoint y: 150, endPoint x: 191, endPoint y: 86, distance: 75.6
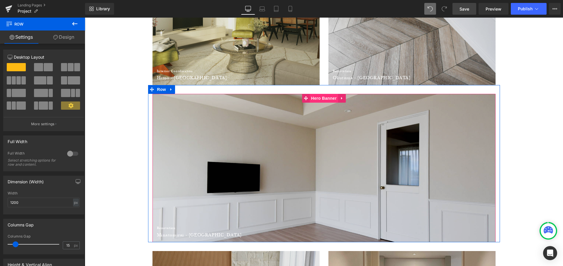
click at [323, 96] on span "Hero Banner" at bounding box center [324, 98] width 28 height 9
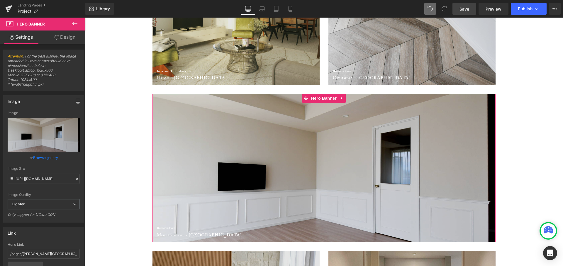
click at [43, 156] on link "Browse gallery" at bounding box center [45, 157] width 25 height 10
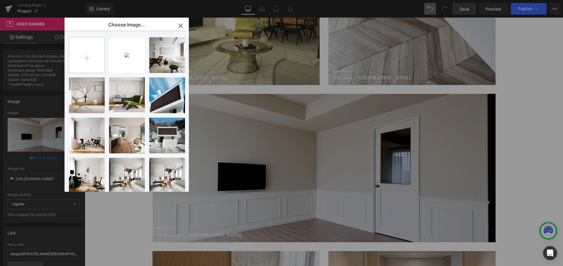
click at [85, 59] on input "file" at bounding box center [86, 55] width 35 height 35
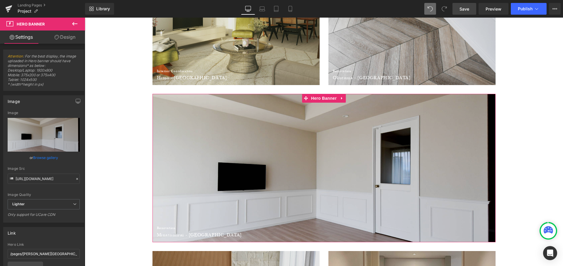
click at [48, 158] on link "Browse gallery" at bounding box center [45, 157] width 25 height 10
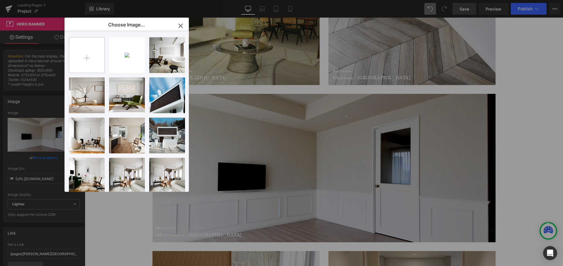
click at [91, 60] on input "file" at bounding box center [86, 55] width 35 height 35
type input "C:\fakepath\IMG_7433.JPG"
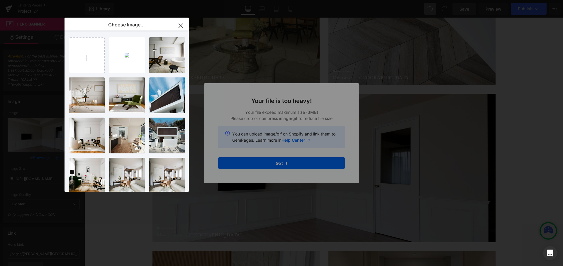
click at [290, 0] on div "Text Color Highlight Color #333333 Choose Image... Back to Library Insert IMG_9…" at bounding box center [281, 0] width 563 height 0
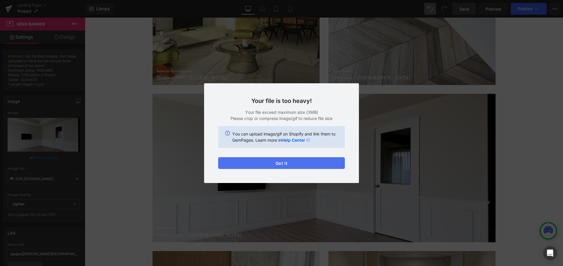
click at [291, 164] on button "Got it" at bounding box center [281, 163] width 127 height 12
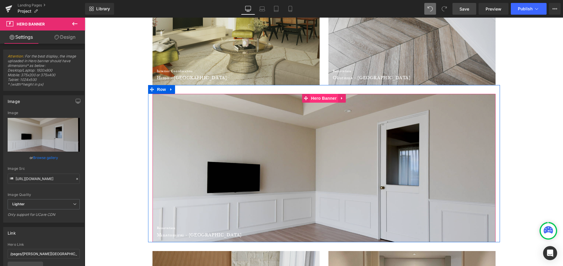
click at [318, 99] on span "Hero Banner" at bounding box center [324, 98] width 28 height 9
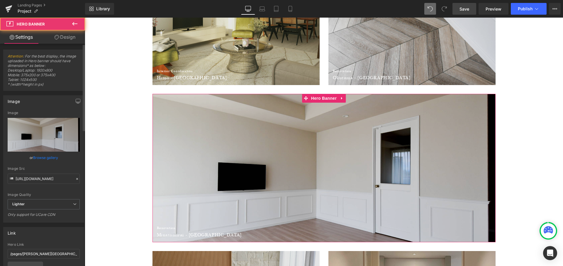
click at [49, 159] on link "Browse gallery" at bounding box center [45, 157] width 25 height 10
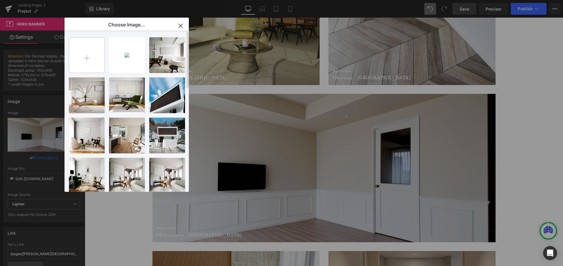
click at [96, 58] on input "file" at bounding box center [86, 55] width 35 height 35
click at [80, 61] on input "file" at bounding box center [86, 55] width 35 height 35
type input "C:\fakepath\IMG_7433.JPG"
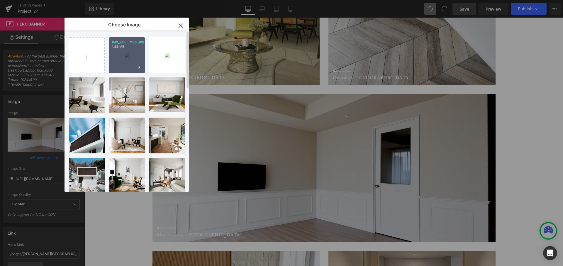
drag, startPoint x: 130, startPoint y: 61, endPoint x: 29, endPoint y: 62, distance: 101.5
click at [130, 61] on div "IMG_743...7433.JPG 1.44 MB" at bounding box center [127, 55] width 36 height 36
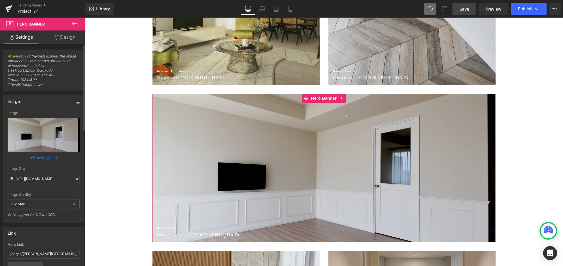
click at [50, 158] on link "Browse gallery" at bounding box center [45, 157] width 25 height 10
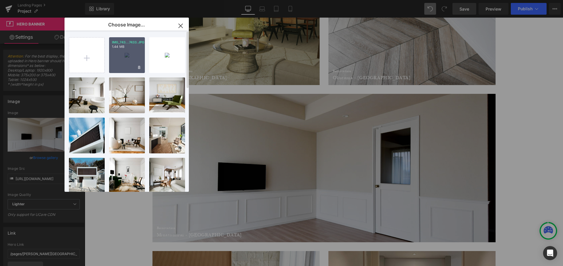
click at [135, 60] on div "IMG_743...7433.JPG 1.44 MB" at bounding box center [127, 55] width 36 height 36
type input "[URL][DOMAIN_NAME]"
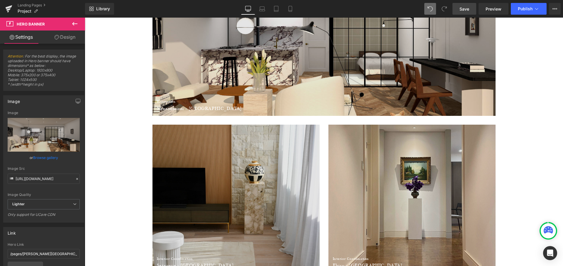
scroll to position [1424, 0]
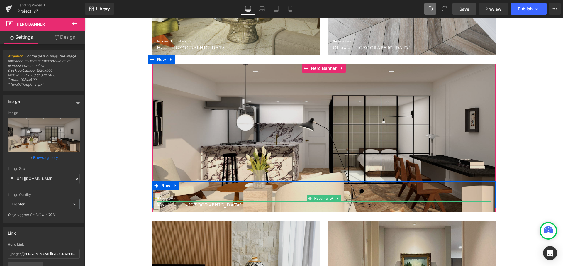
click at [179, 197] on h1 "Renovation" at bounding box center [324, 198] width 334 height 5
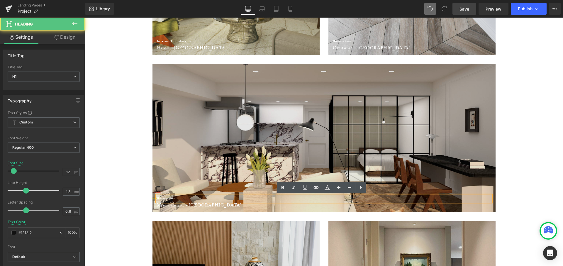
drag, startPoint x: 170, startPoint y: 199, endPoint x: 184, endPoint y: 195, distance: 13.8
click at [170, 199] on font "Renovation" at bounding box center [166, 198] width 19 height 4
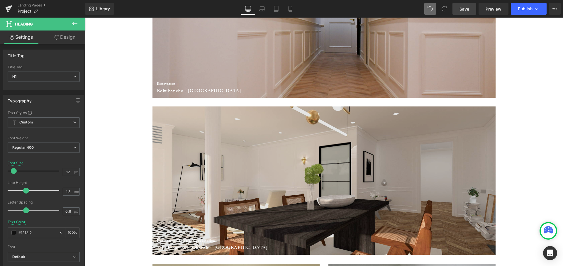
scroll to position [1138, 0]
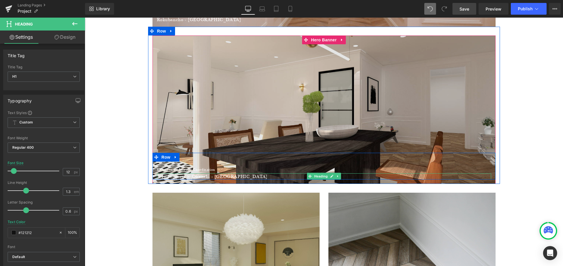
click at [204, 176] on in "＜In Progress＞ Okazaki - [GEOGRAPHIC_DATA]" at bounding box center [212, 176] width 111 height 6
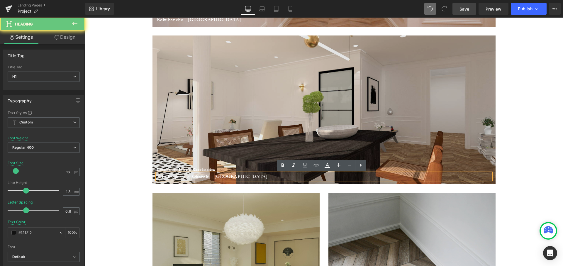
click at [206, 176] on in "＜In Progress＞ Okazaki - [GEOGRAPHIC_DATA]" at bounding box center [212, 176] width 111 height 6
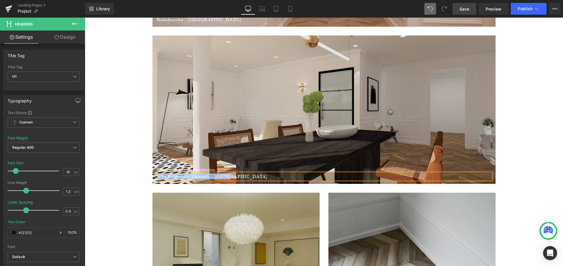
copy in "＜In Progress＞ Okazaki - [GEOGRAPHIC_DATA]"
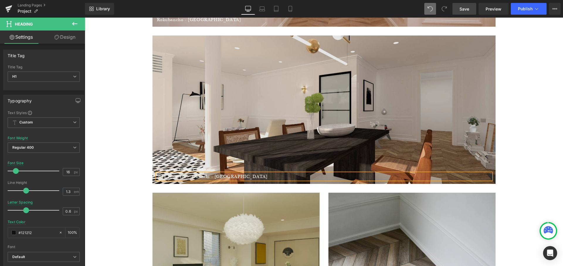
click at [126, 184] on div "Separator Row PROJECTS Heading Row Housing Design Heading [GEOGRAPHIC_DATA] - […" at bounding box center [324, 141] width 478 height 2475
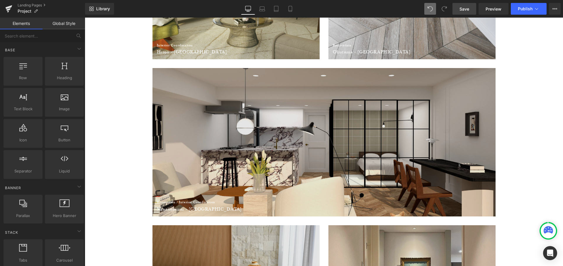
scroll to position [1450, 0]
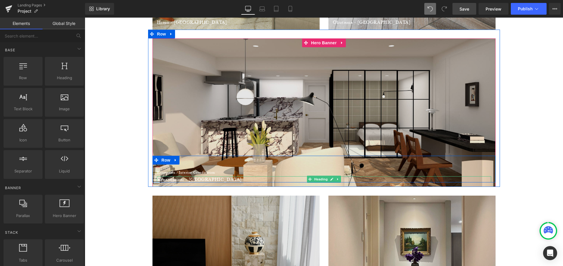
click at [197, 179] on font "Minatomirai - [GEOGRAPHIC_DATA]" at bounding box center [199, 179] width 85 height 6
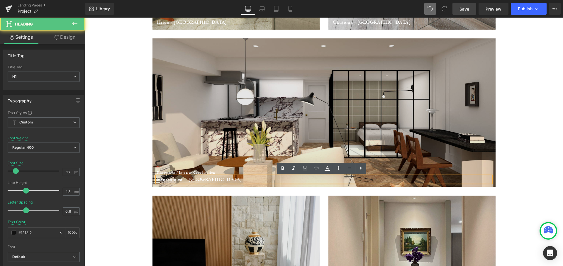
click at [200, 178] on font "Minatomirai - [GEOGRAPHIC_DATA]" at bounding box center [199, 179] width 85 height 6
drag, startPoint x: 194, startPoint y: 179, endPoint x: 212, endPoint y: 180, distance: 18.8
click at [212, 180] on font "＜In Progress＞ Okazaki - [GEOGRAPHIC_DATA]" at bounding box center [212, 179] width 111 height 6
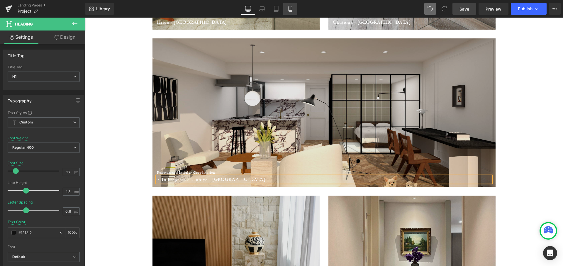
click at [287, 8] on link "Mobile" at bounding box center [290, 9] width 14 height 12
type input "#ffffff"
type input "100"
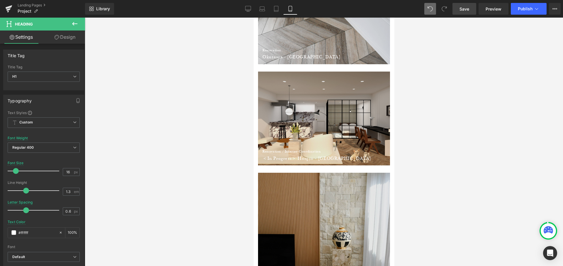
scroll to position [1666, 0]
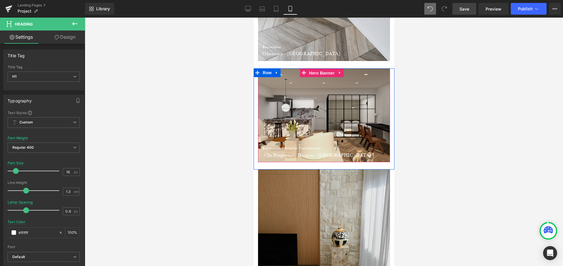
click at [329, 72] on span "Hero Banner" at bounding box center [321, 73] width 28 height 9
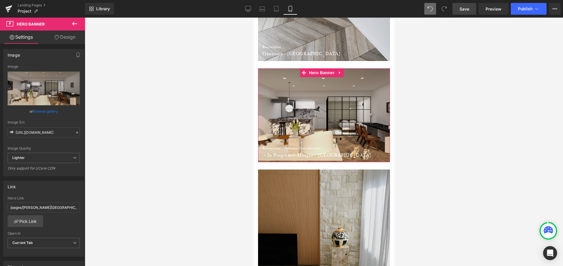
scroll to position [83, 0]
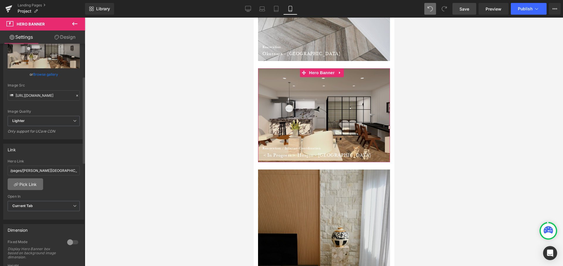
click at [27, 181] on link "Pick Link" at bounding box center [25, 184] width 35 height 12
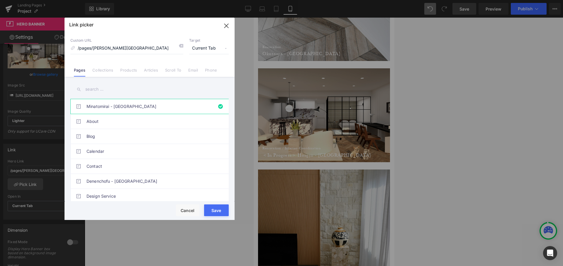
click at [182, 46] on icon at bounding box center [181, 45] width 5 height 5
click at [227, 26] on icon "button" at bounding box center [226, 25] width 9 height 9
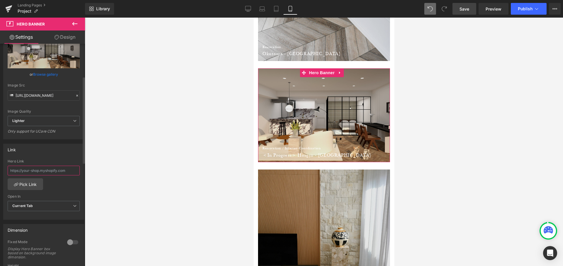
click at [61, 169] on input "text" at bounding box center [44, 171] width 72 height 10
drag, startPoint x: 72, startPoint y: 169, endPoint x: -16, endPoint y: 169, distance: 87.7
click at [0, 169] on html "Hero Banner You are previewing how the will restyle your page. You can not edit…" at bounding box center [281, 133] width 563 height 266
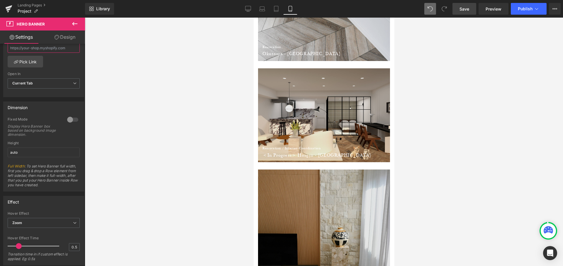
scroll to position [272, 0]
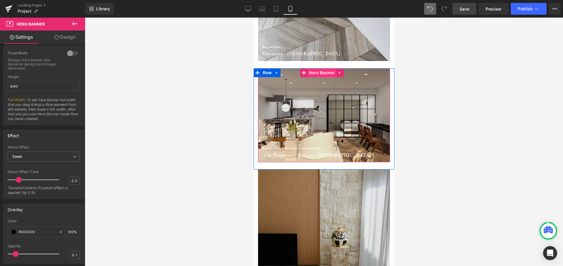
click at [325, 74] on span "Hero Banner" at bounding box center [321, 72] width 28 height 9
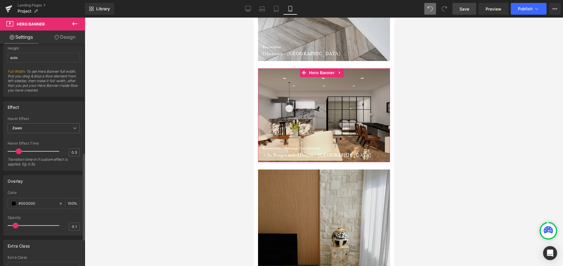
scroll to position [263, 0]
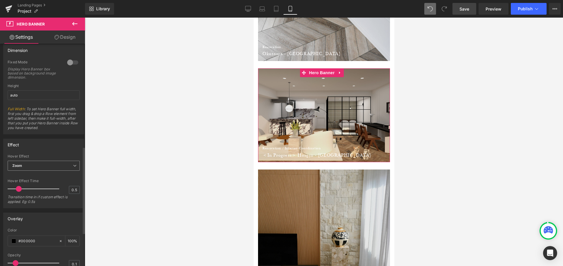
click at [74, 164] on icon at bounding box center [75, 166] width 4 height 4
click at [48, 173] on li "None" at bounding box center [43, 176] width 70 height 9
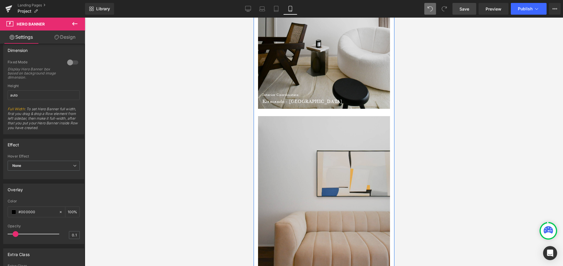
scroll to position [903, 0]
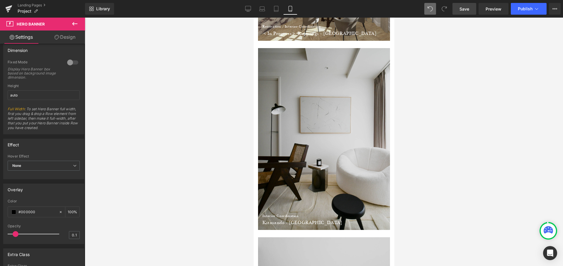
click at [428, 62] on div at bounding box center [324, 142] width 478 height 248
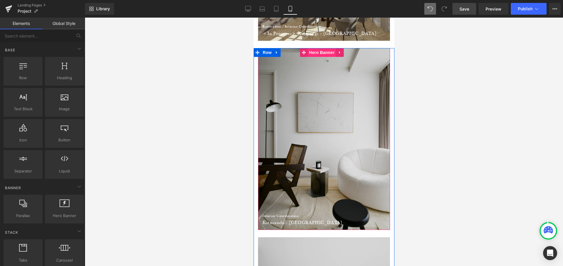
click at [325, 56] on span "Hero Banner" at bounding box center [321, 52] width 28 height 9
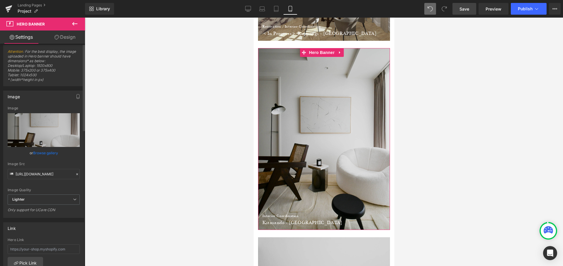
scroll to position [0, 0]
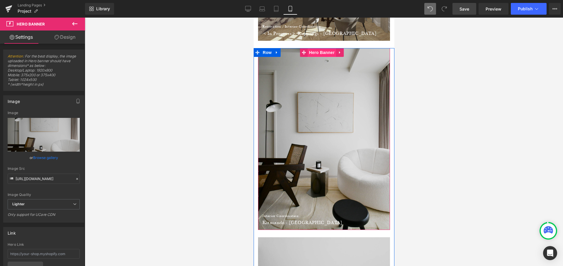
click at [327, 52] on span "Hero Banner" at bounding box center [321, 52] width 28 height 9
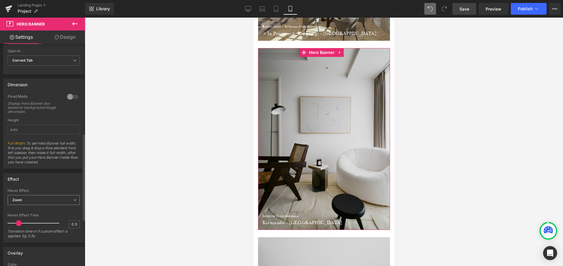
scroll to position [229, 0]
click at [50, 196] on span "Zoom" at bounding box center [44, 200] width 72 height 10
click at [43, 206] on li "None" at bounding box center [43, 210] width 70 height 9
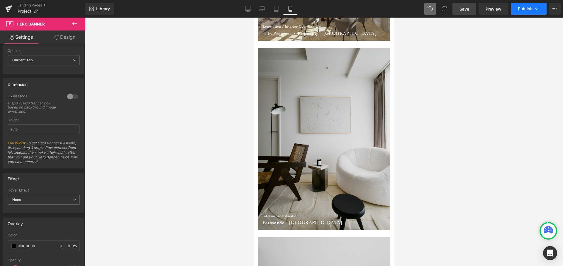
click at [531, 7] on span "Publish" at bounding box center [525, 8] width 15 height 5
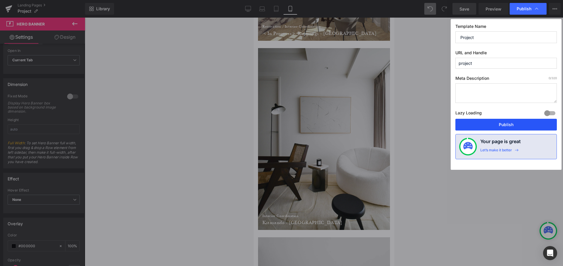
click at [476, 127] on button "Publish" at bounding box center [505, 125] width 101 height 12
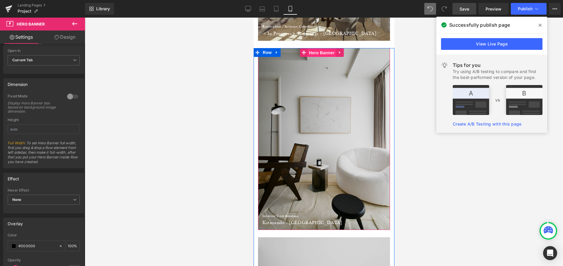
click at [327, 52] on span "Hero Banner" at bounding box center [321, 52] width 28 height 9
click at [317, 52] on span "Hero Banner" at bounding box center [321, 52] width 28 height 9
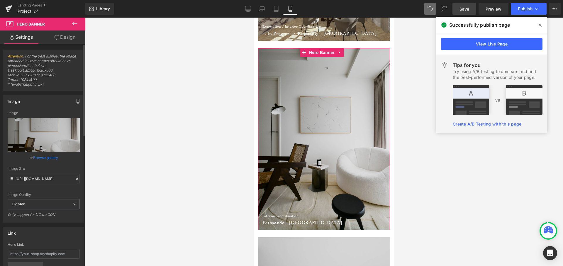
click at [44, 159] on link "Browse gallery" at bounding box center [45, 157] width 25 height 10
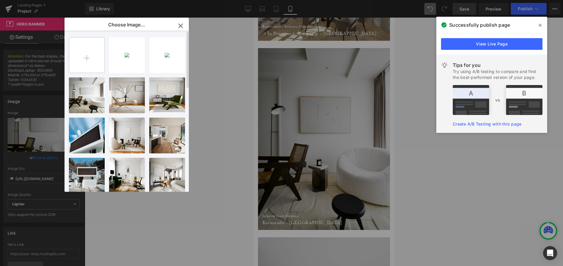
click at [86, 59] on input "file" at bounding box center [86, 55] width 35 height 35
click at [91, 61] on input "file" at bounding box center [86, 55] width 35 height 35
type input "C:\fakepath\DSC_4178.JPG"
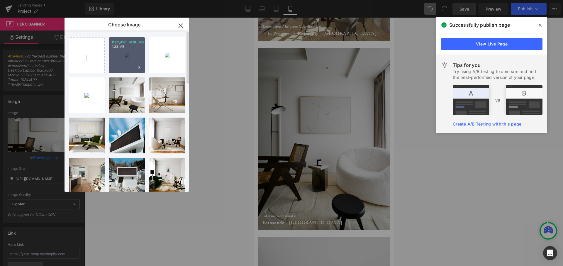
click at [127, 53] on div "DSC_417...4178.JPG 1.23 MB" at bounding box center [127, 55] width 36 height 36
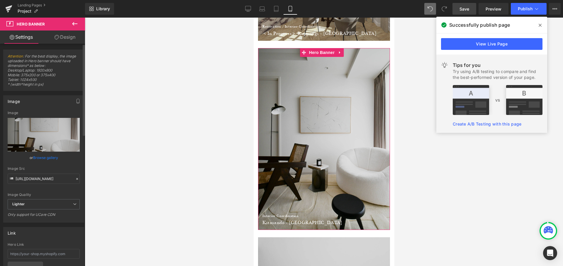
click at [43, 158] on link "Browse gallery" at bounding box center [45, 157] width 25 height 10
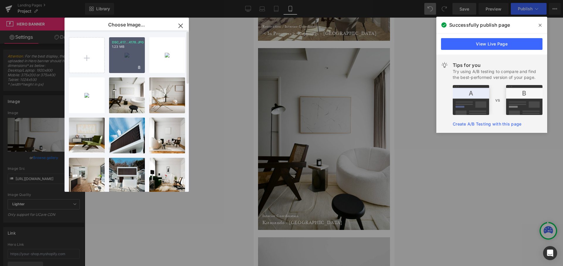
click at [129, 52] on div "DSC_417...4178.JPG 1.23 MB" at bounding box center [127, 55] width 36 height 36
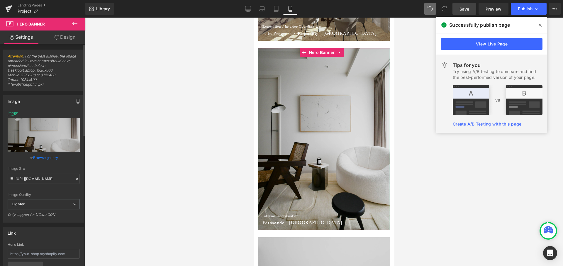
click at [38, 156] on link "Browse gallery" at bounding box center [45, 157] width 25 height 10
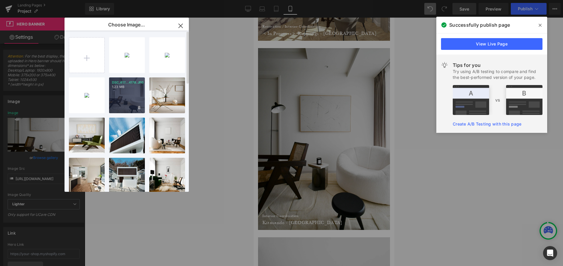
click at [120, 92] on div "DSC_417...4178.JPG 1.23 MB" at bounding box center [127, 95] width 36 height 36
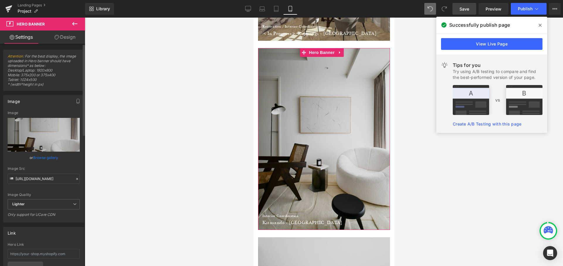
click at [53, 155] on link "Browse gallery" at bounding box center [45, 157] width 25 height 10
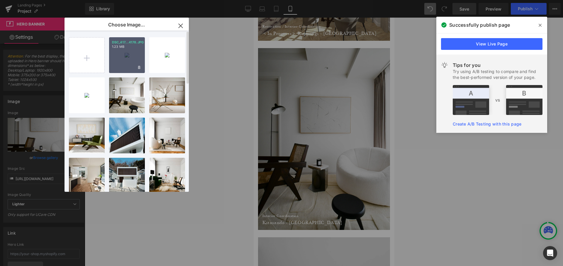
click at [124, 62] on div "DSC_417...4178.JPG 1.23 MB" at bounding box center [127, 55] width 36 height 36
type input "[URL][DOMAIN_NAME]"
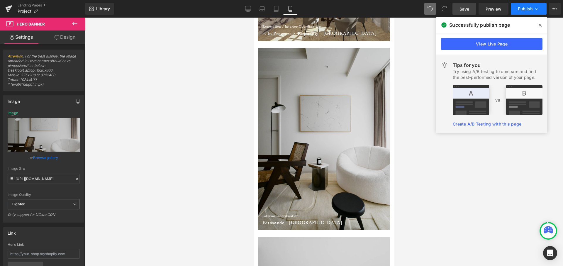
click at [537, 9] on icon at bounding box center [537, 9] width 6 height 6
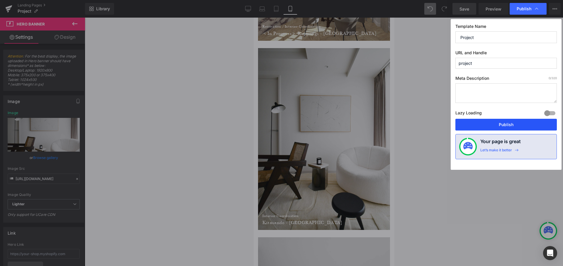
click at [480, 119] on button "Publish" at bounding box center [505, 125] width 101 height 12
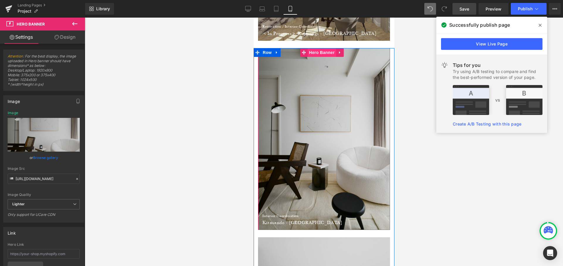
click at [328, 53] on span "Hero Banner" at bounding box center [321, 52] width 28 height 9
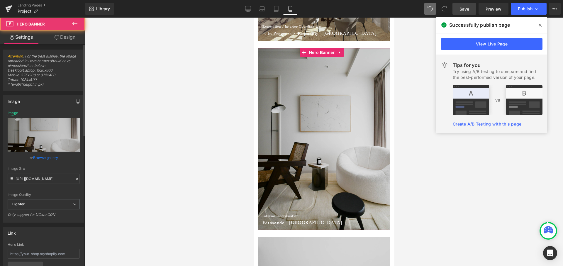
click at [52, 161] on link "Browse gallery" at bounding box center [45, 157] width 25 height 10
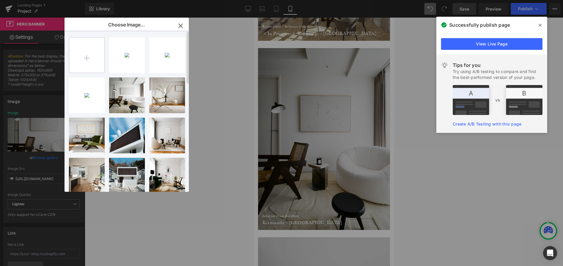
click at [85, 53] on input "file" at bounding box center [86, 55] width 35 height 35
type input "C:\fakepath\DSC_4195.JPG"
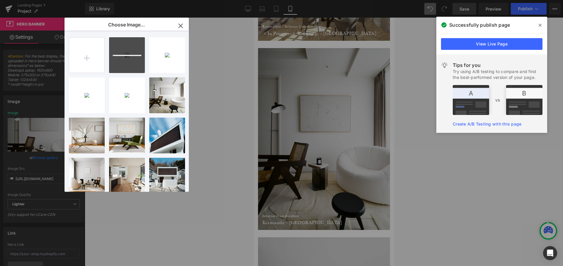
click at [540, 25] on icon at bounding box center [540, 25] width 3 height 3
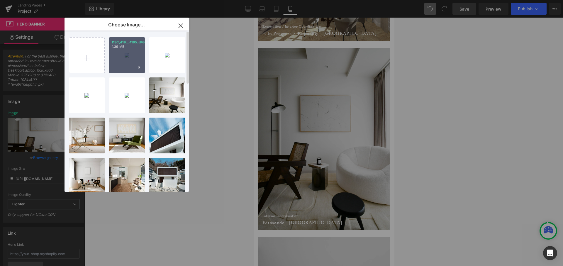
click at [139, 57] on div "DSC_419...4195.JPG 1.39 MB" at bounding box center [127, 55] width 36 height 36
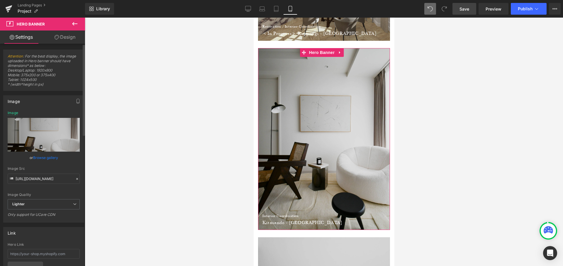
click at [42, 155] on link "Browse gallery" at bounding box center [45, 157] width 25 height 10
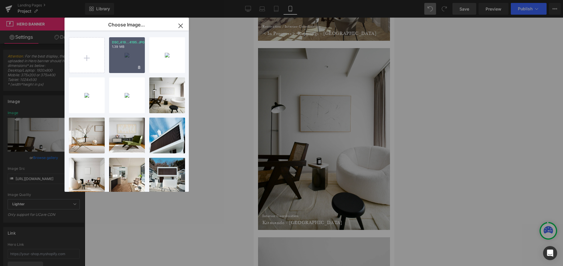
click at [130, 54] on div "DSC_419...4195.JPG 1.39 MB" at bounding box center [127, 55] width 36 height 36
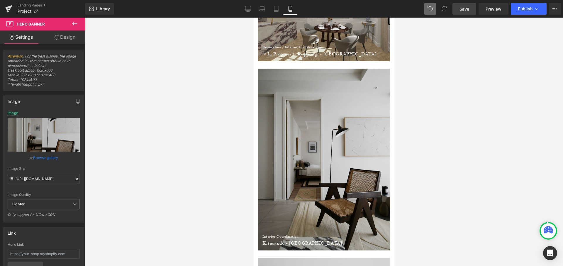
scroll to position [883, 0]
click at [535, 11] on icon at bounding box center [537, 9] width 6 height 6
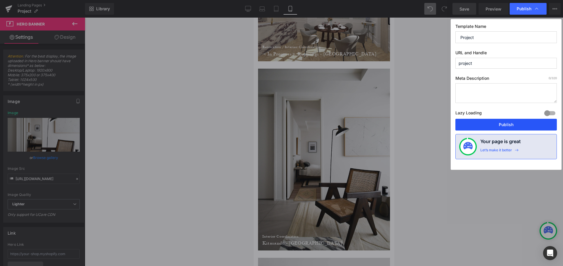
click at [505, 126] on button "Publish" at bounding box center [505, 125] width 101 height 12
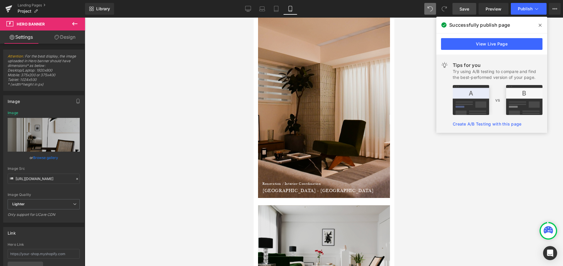
scroll to position [150, 0]
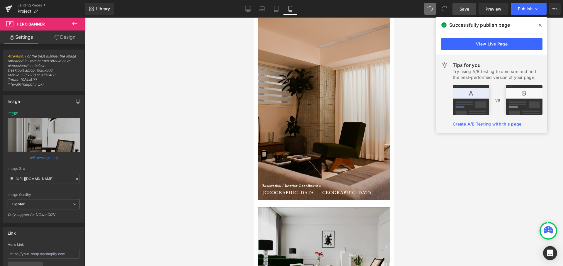
click at [542, 24] on span at bounding box center [539, 25] width 9 height 9
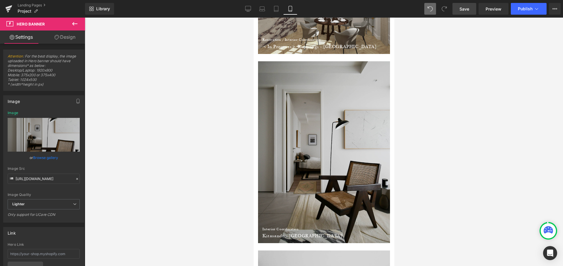
scroll to position [890, 0]
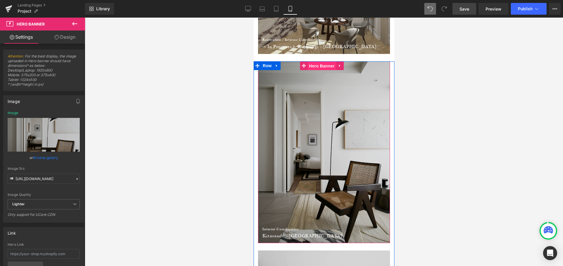
click at [324, 68] on span "Hero Banner" at bounding box center [321, 66] width 28 height 9
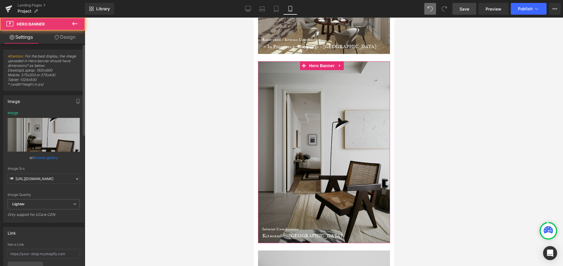
click at [45, 158] on link "Browse gallery" at bounding box center [45, 157] width 25 height 10
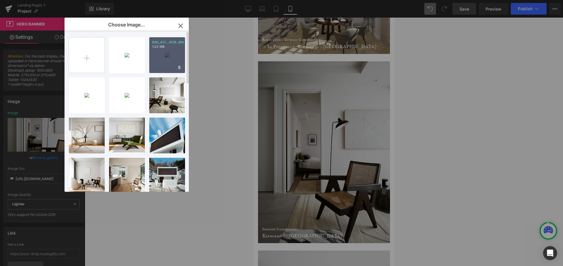
click at [168, 48] on p "1.23 MB" at bounding box center [167, 47] width 30 height 4
type input "[URL][DOMAIN_NAME]"
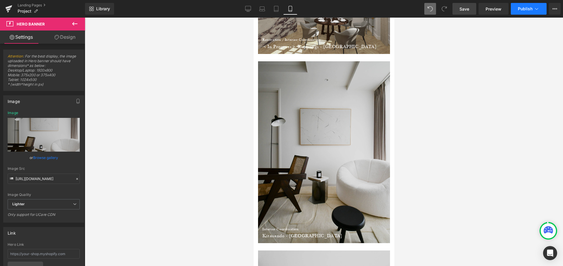
click at [518, 10] on span "Publish" at bounding box center [525, 8] width 15 height 5
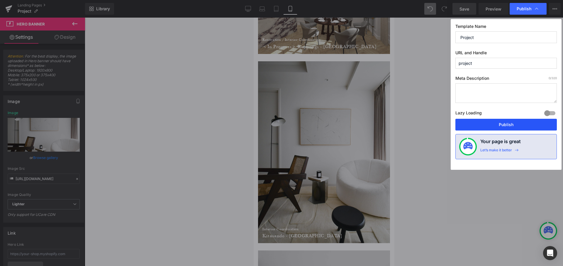
click at [479, 127] on button "Publish" at bounding box center [505, 125] width 101 height 12
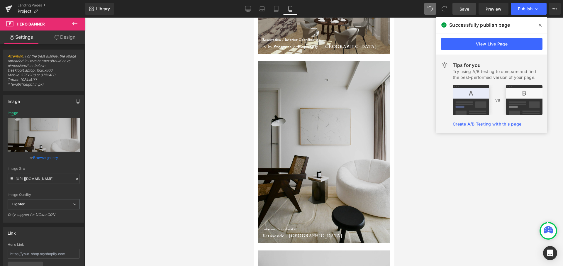
click at [543, 25] on span at bounding box center [539, 25] width 9 height 9
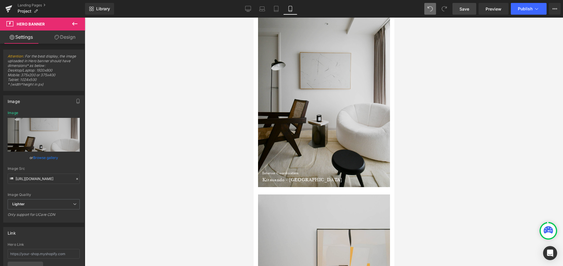
scroll to position [734, 0]
